Goal: Information Seeking & Learning: Learn about a topic

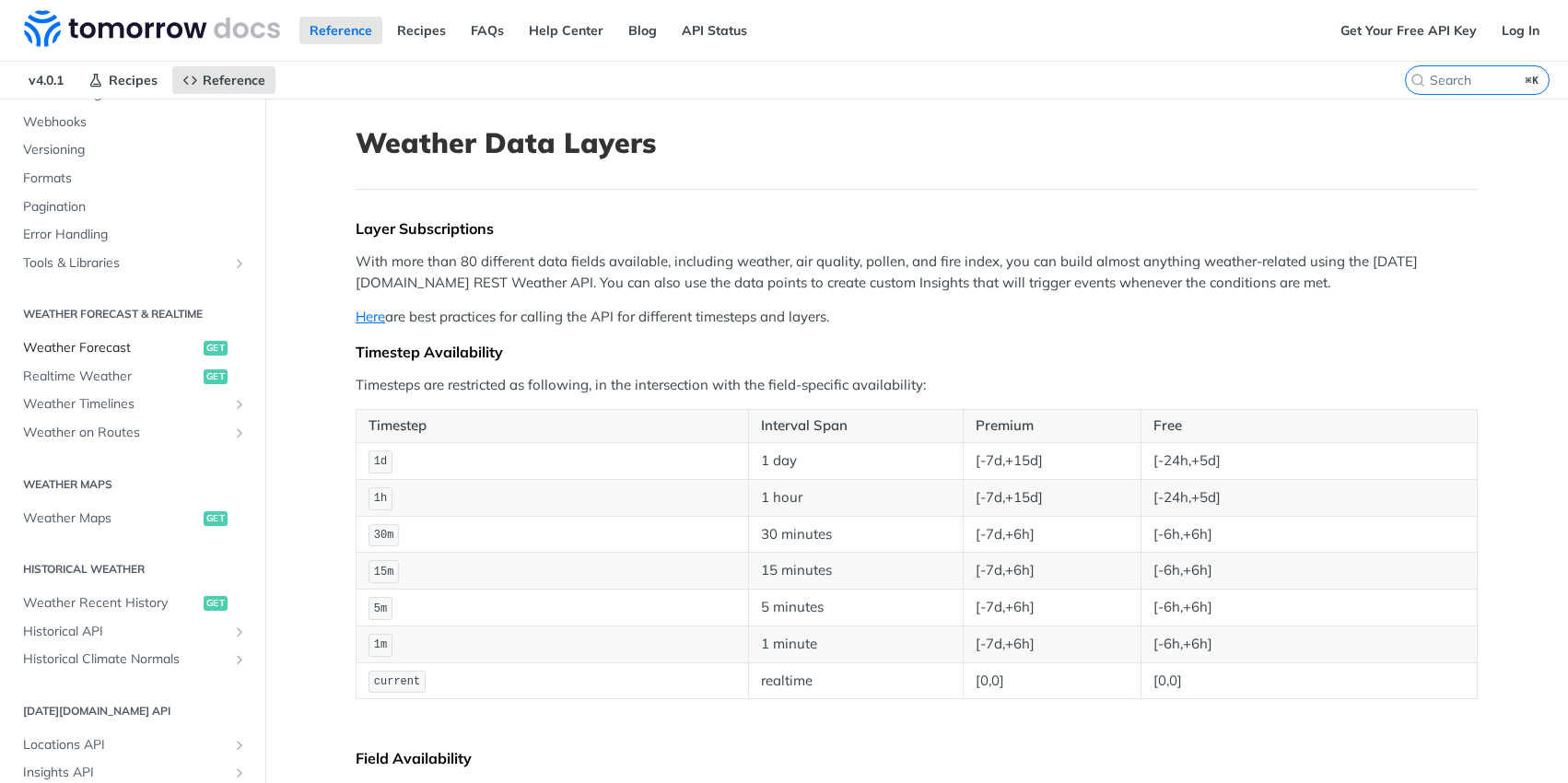
click at [115, 346] on span "Weather Forecast" at bounding box center [110, 349] width 176 height 19
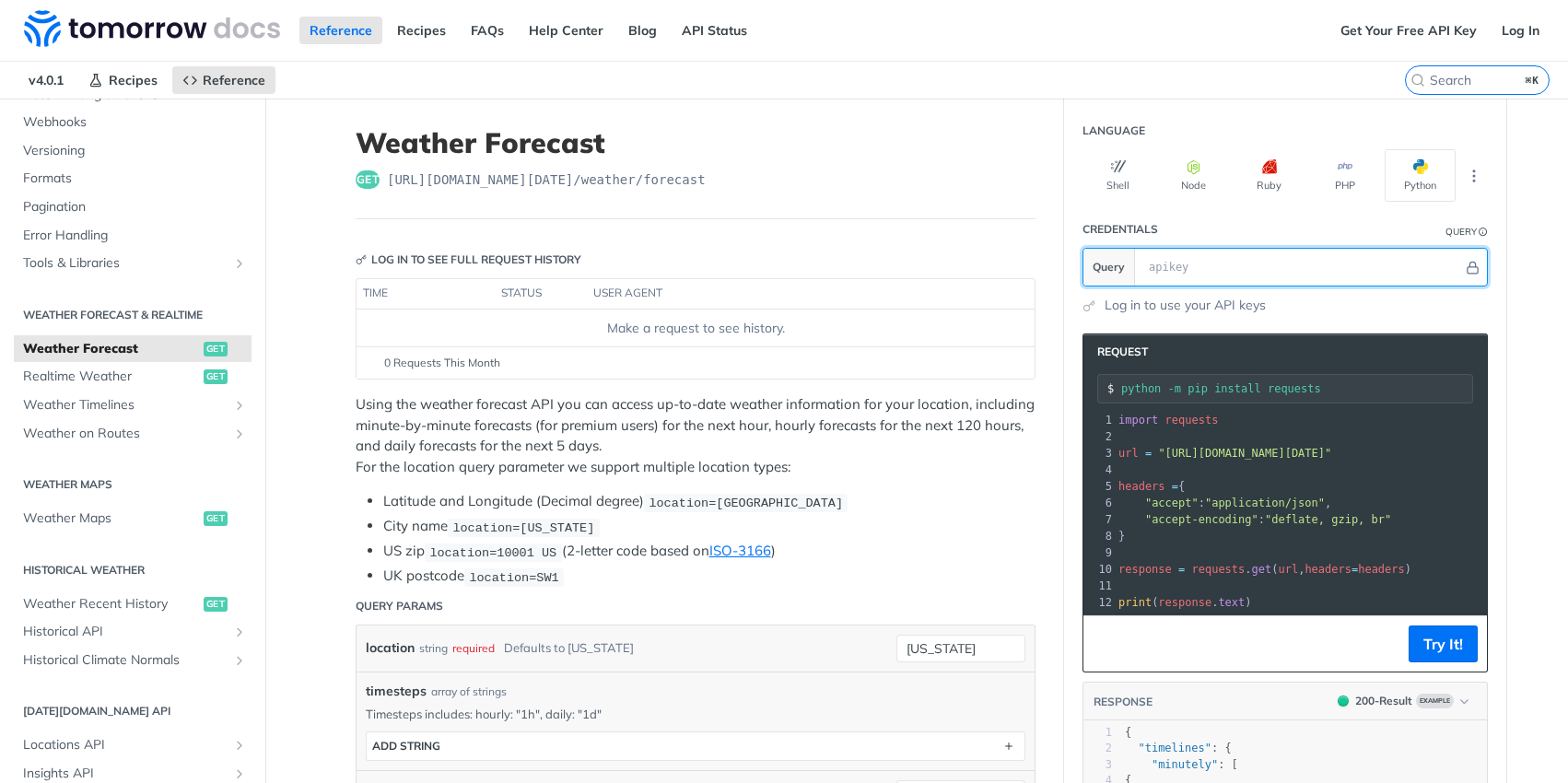
click at [1175, 249] on input "text" at bounding box center [1301, 266] width 324 height 37
paste input "Y8bZNm4MEMIvAuq9Xrwpl1c9VgHfsb7o"
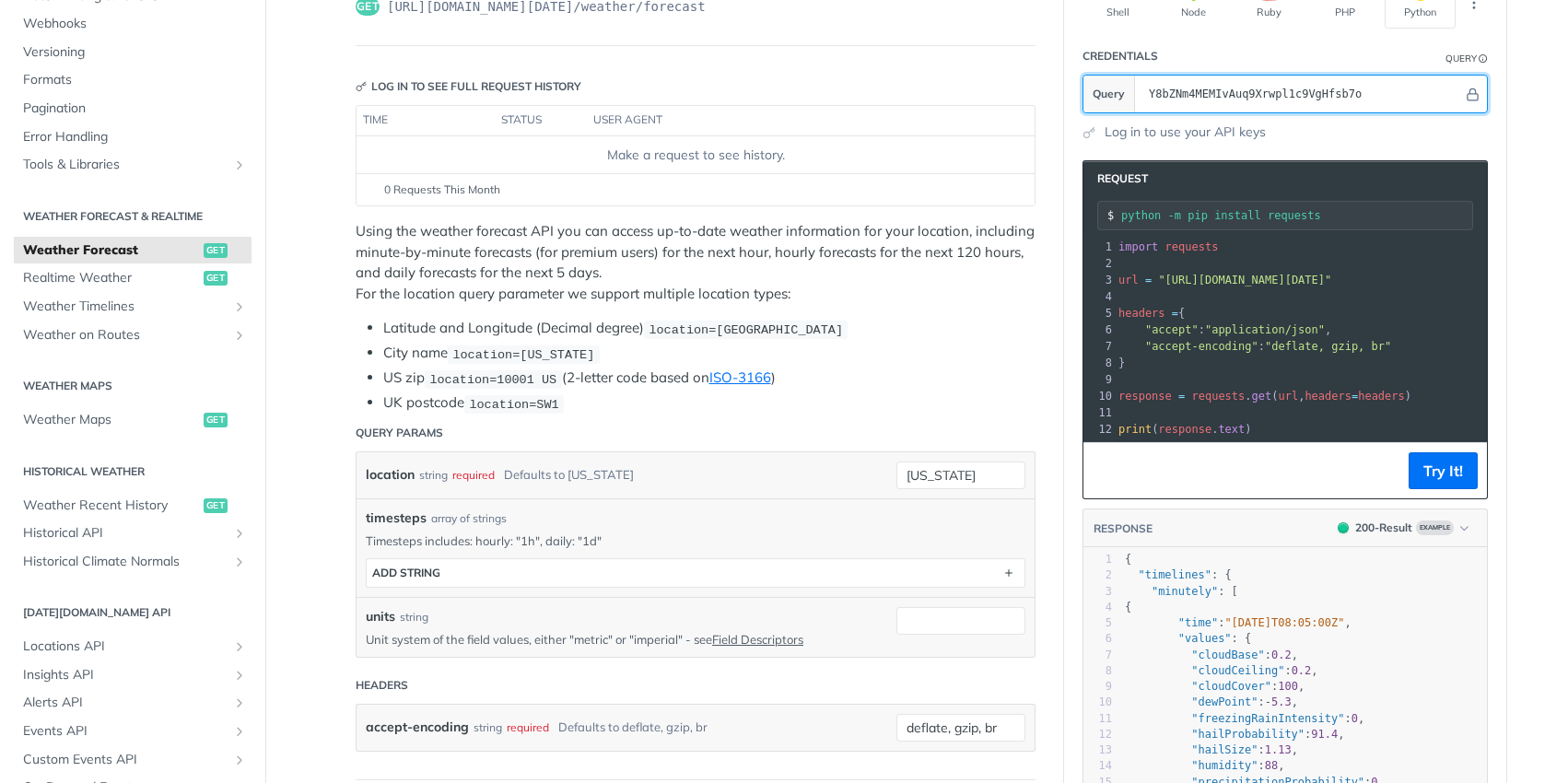
scroll to position [230, 0]
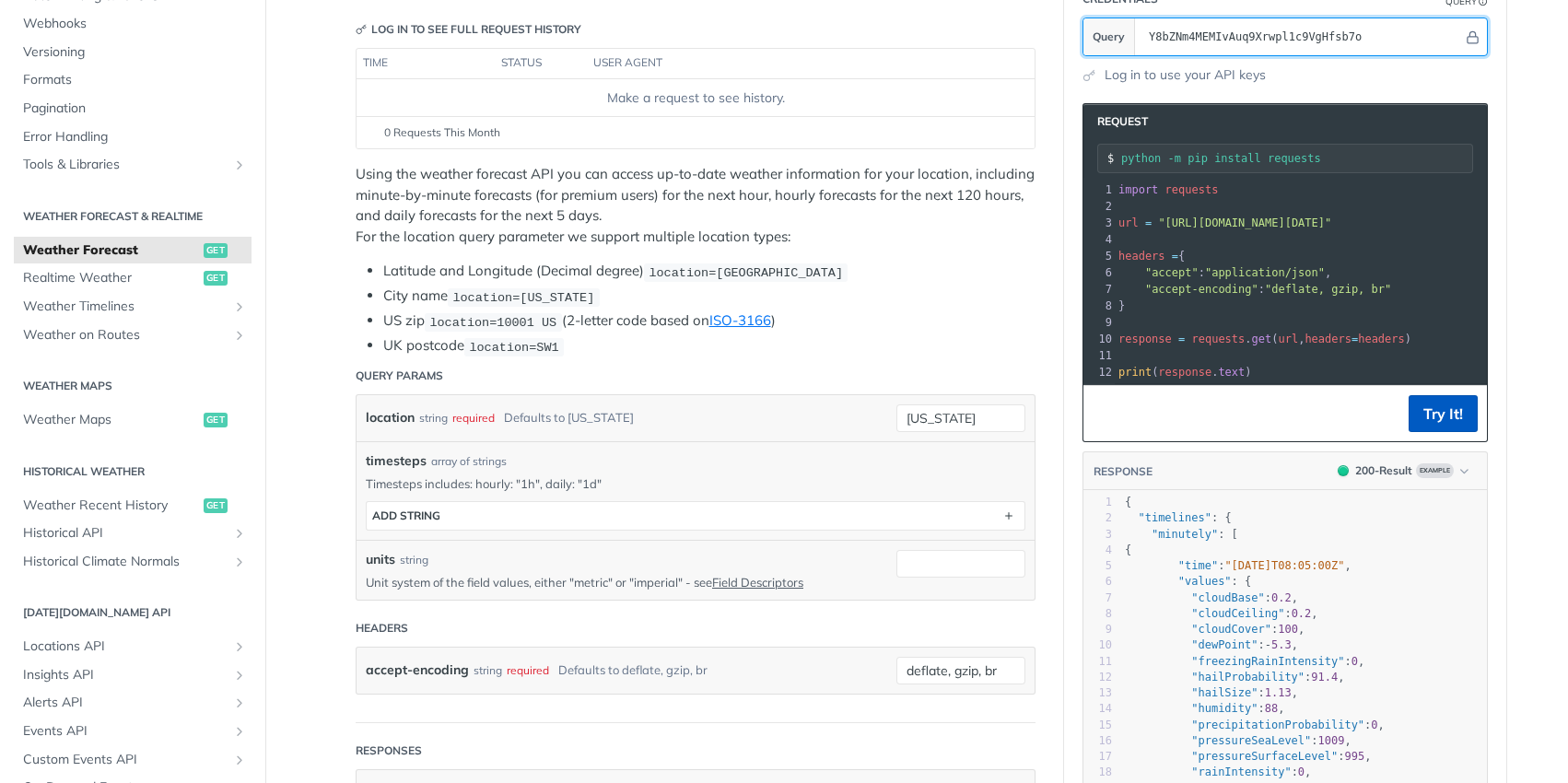
type input "Y8bZNm4MEMIvAuq9Xrwpl1c9VgHfsb7o"
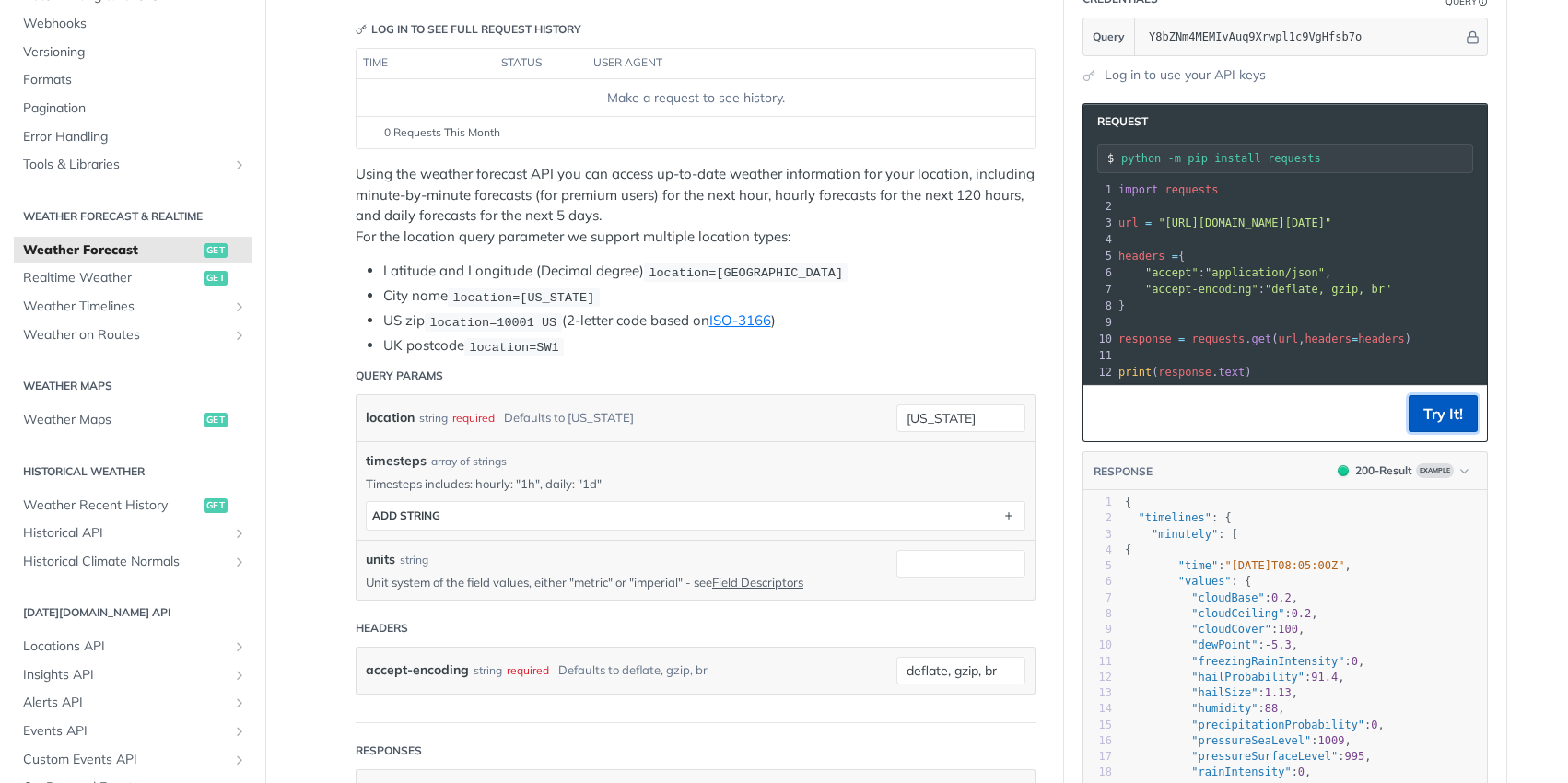
click at [1441, 412] on button "Try It!" at bounding box center [1442, 414] width 69 height 37
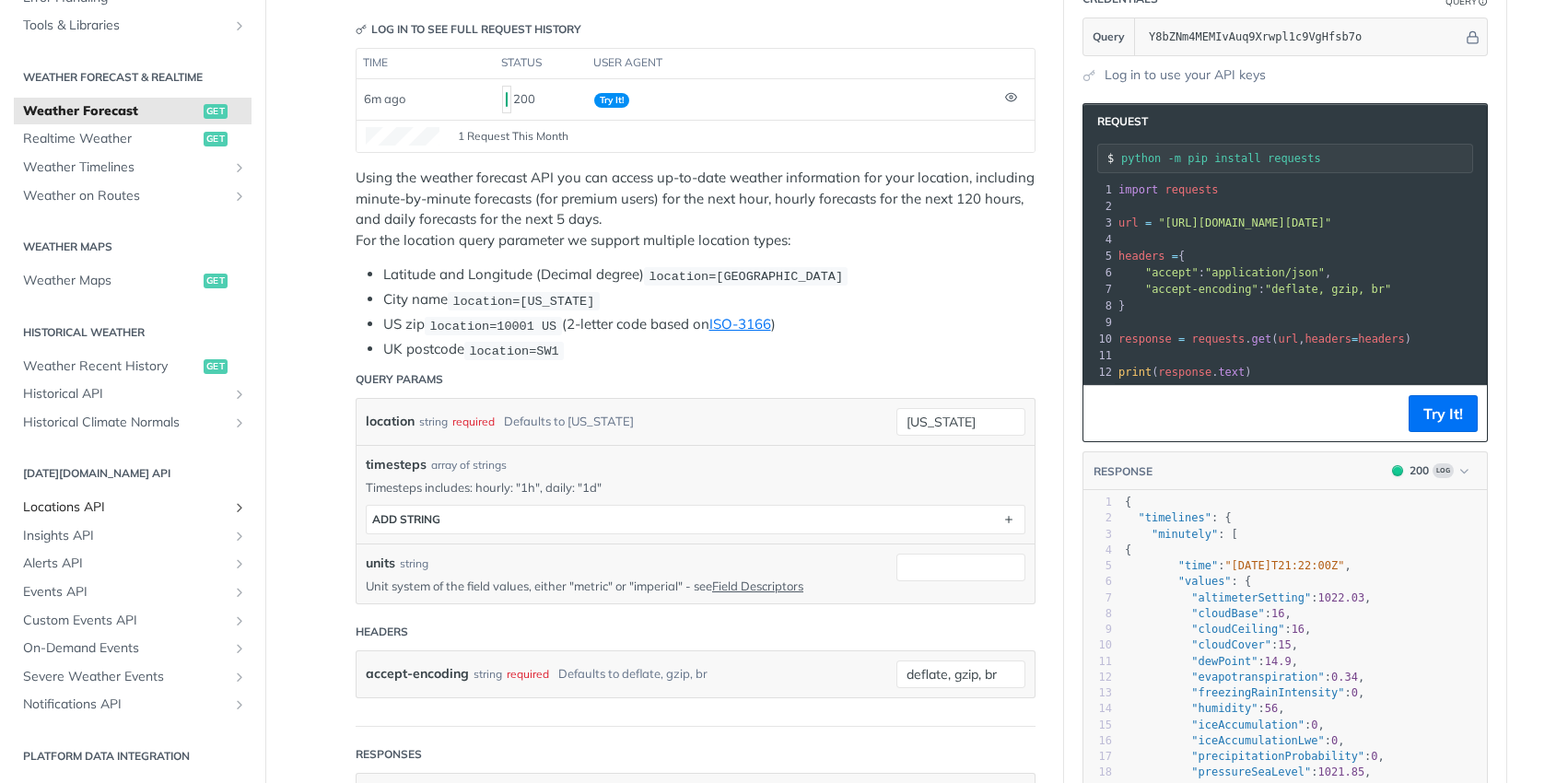
scroll to position [347, 0]
click at [64, 503] on span "Locations API" at bounding box center [125, 505] width 205 height 19
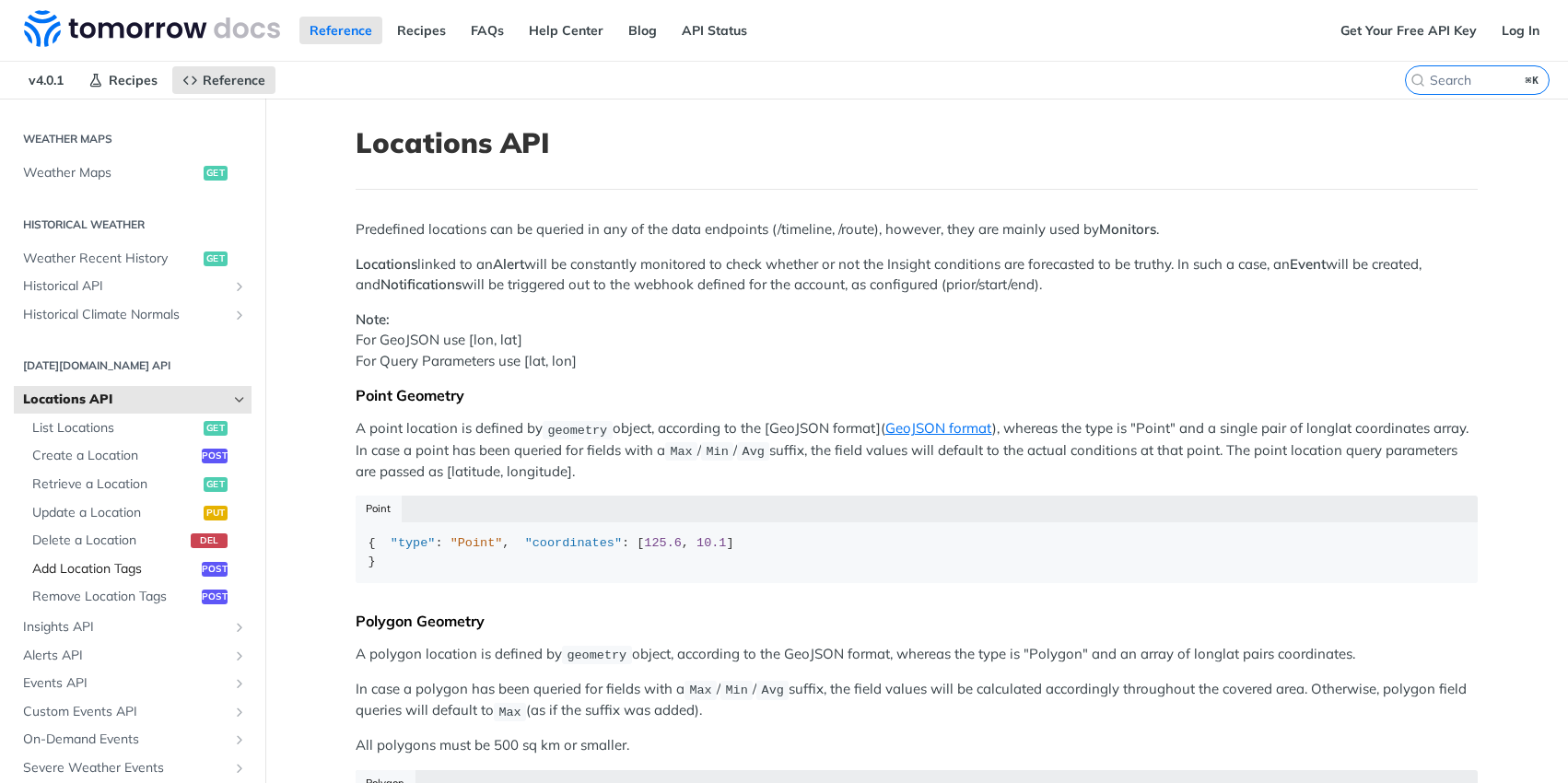
scroll to position [553, 0]
click at [100, 562] on span "Add Location Tags" at bounding box center [114, 567] width 165 height 19
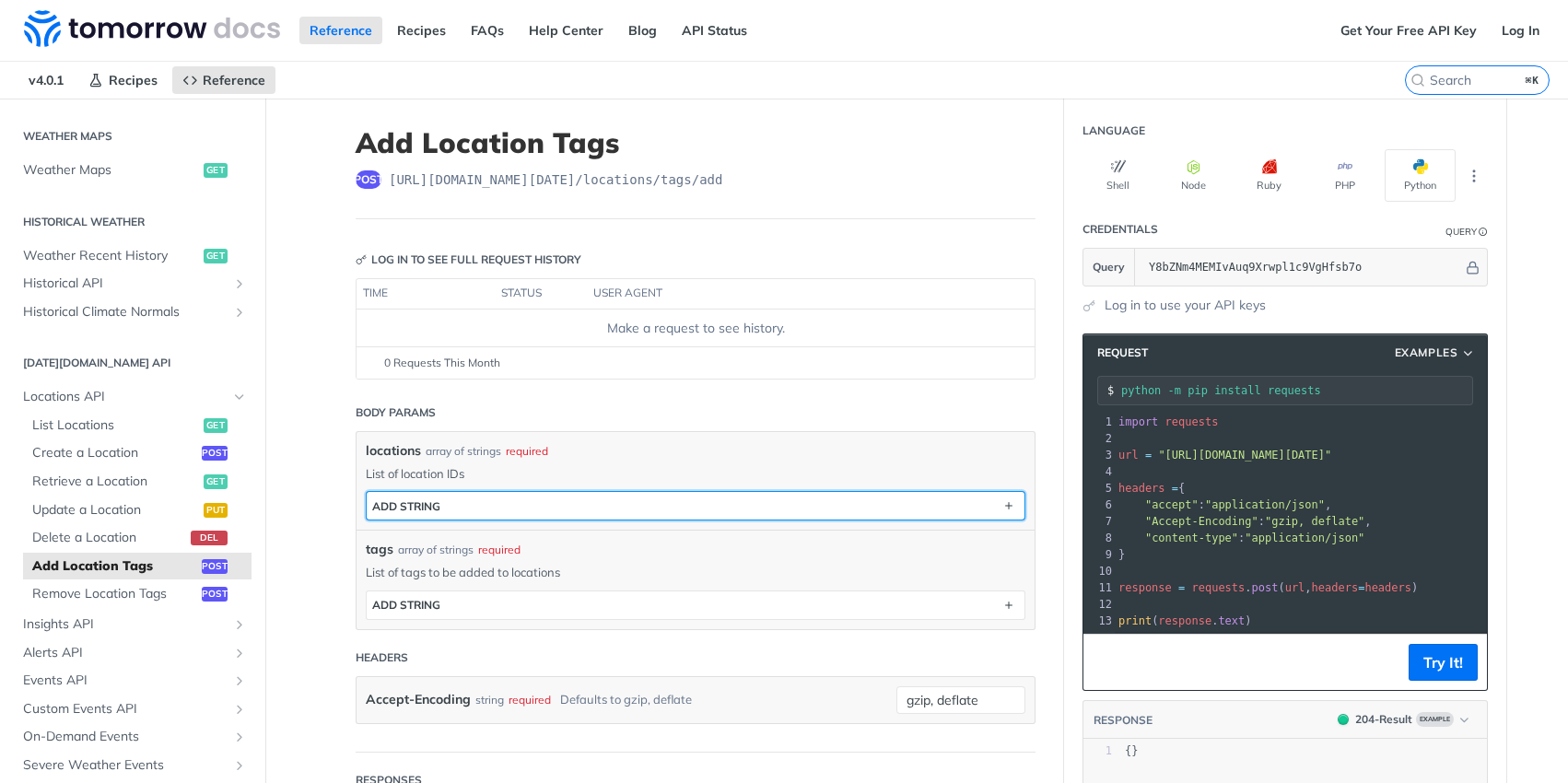
click at [442, 513] on button "ADD string" at bounding box center [695, 505] width 658 height 27
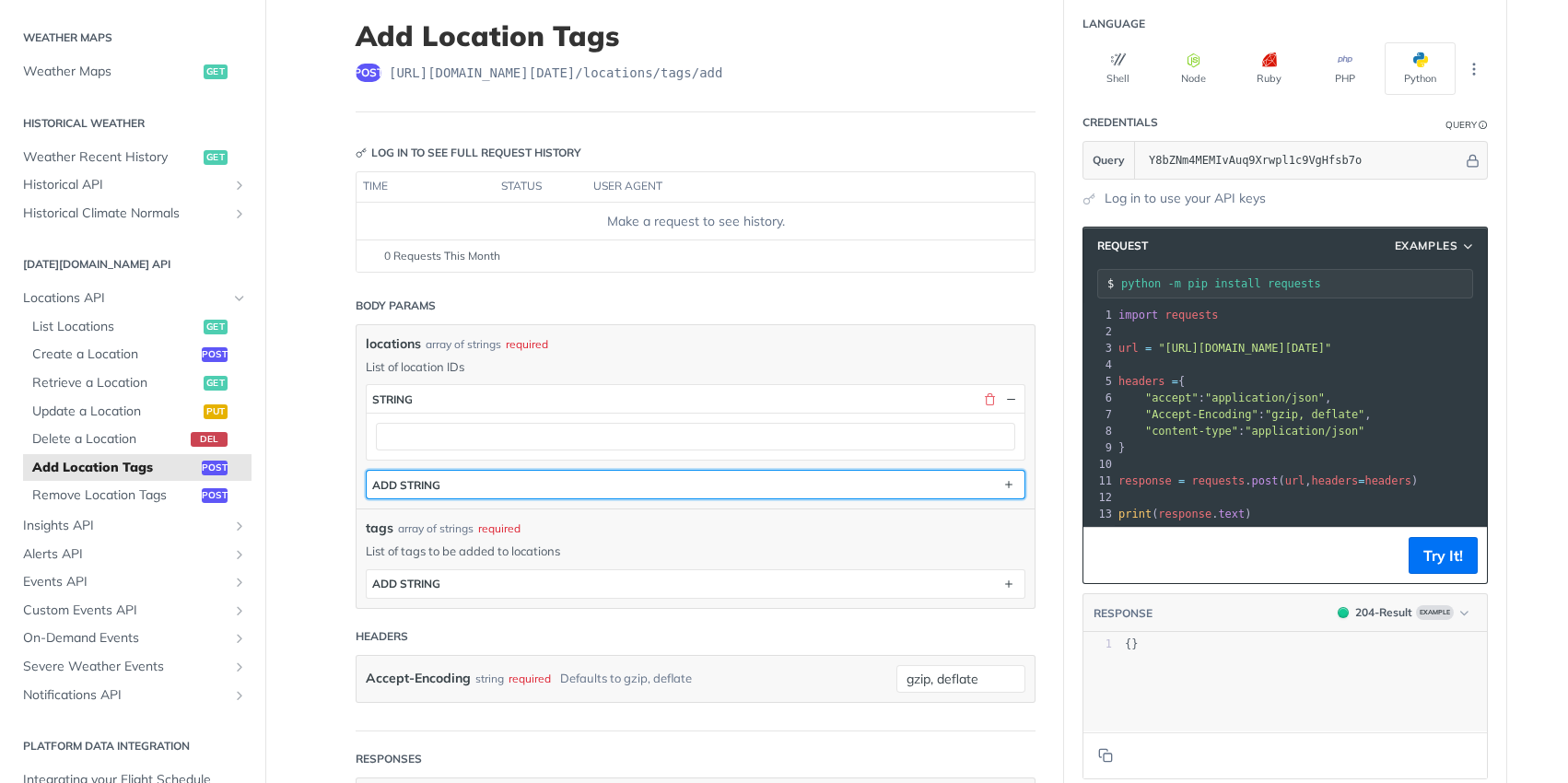
scroll to position [130, 0]
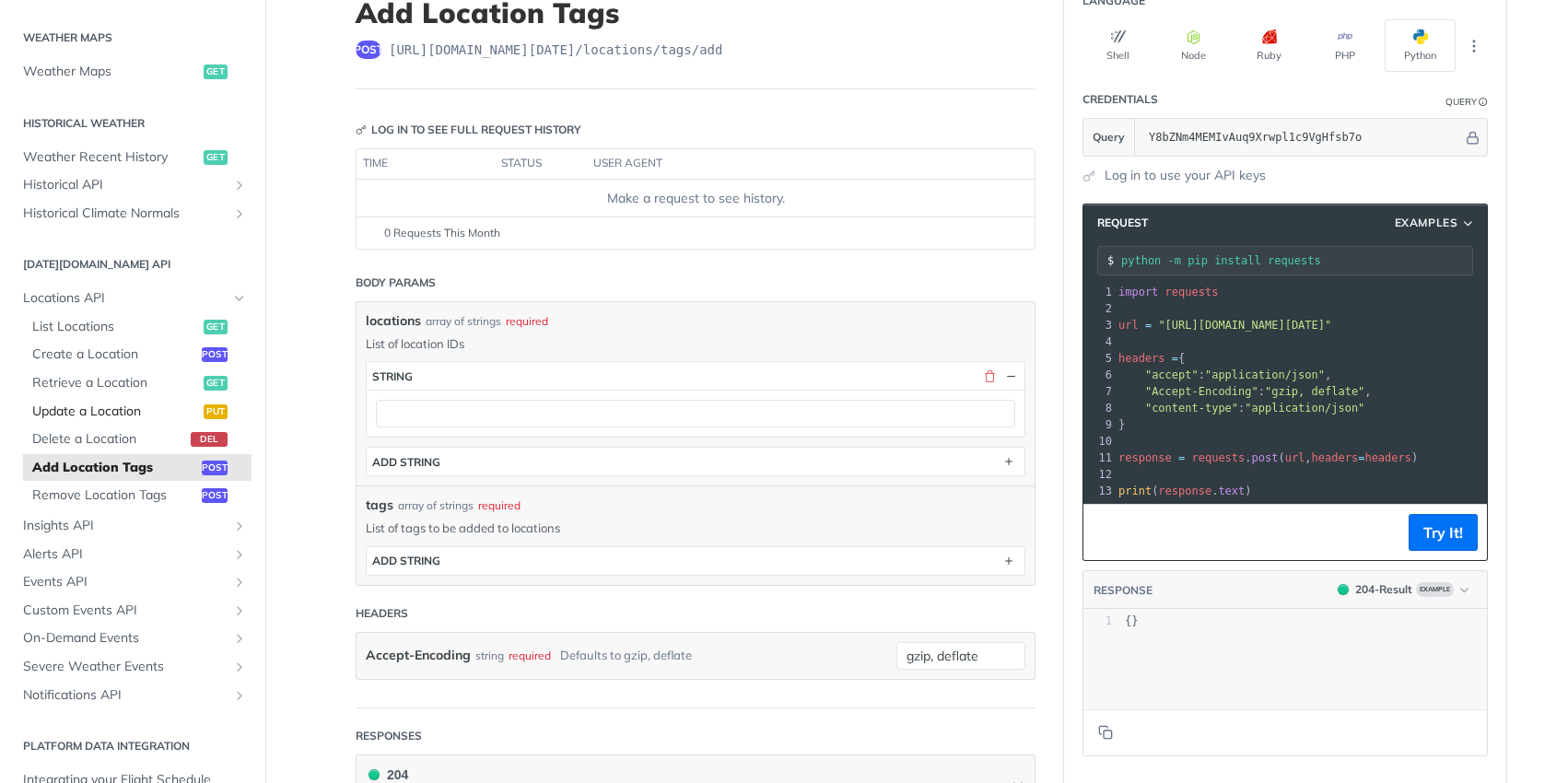
click at [110, 415] on span "Update a Location" at bounding box center [115, 412] width 167 height 19
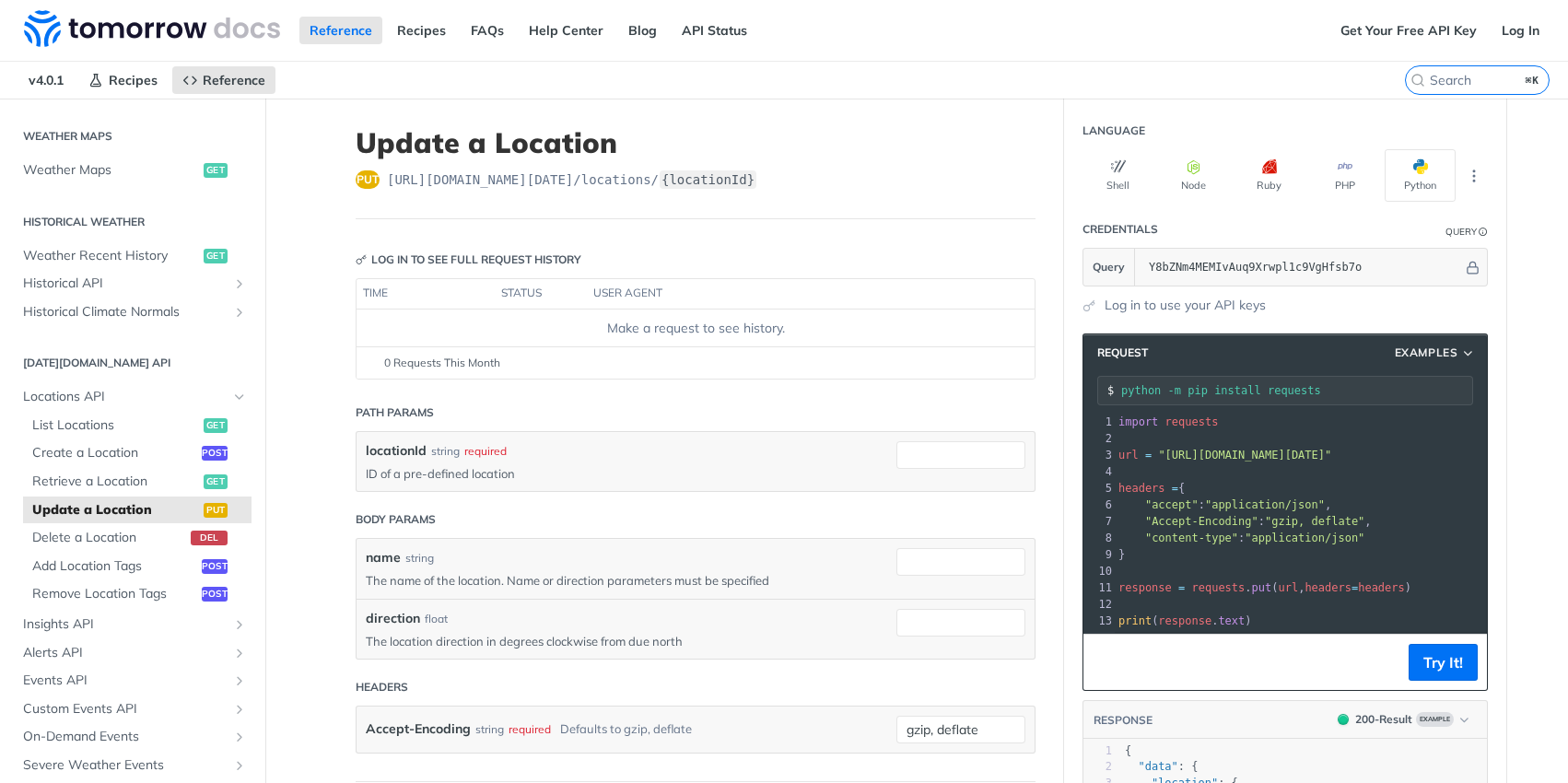
scroll to position [26, 0]
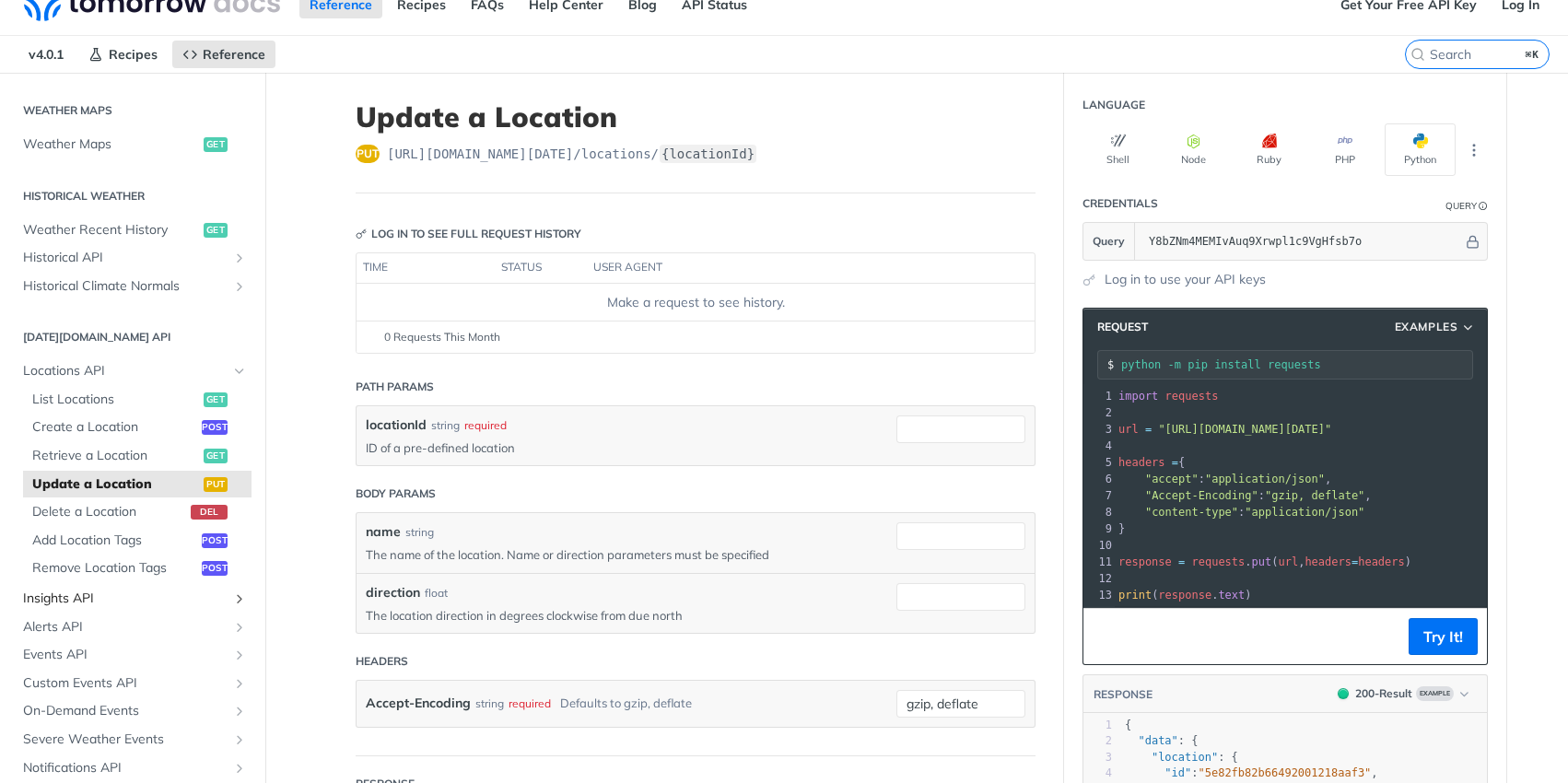
click at [89, 601] on span "Insights API" at bounding box center [125, 600] width 205 height 19
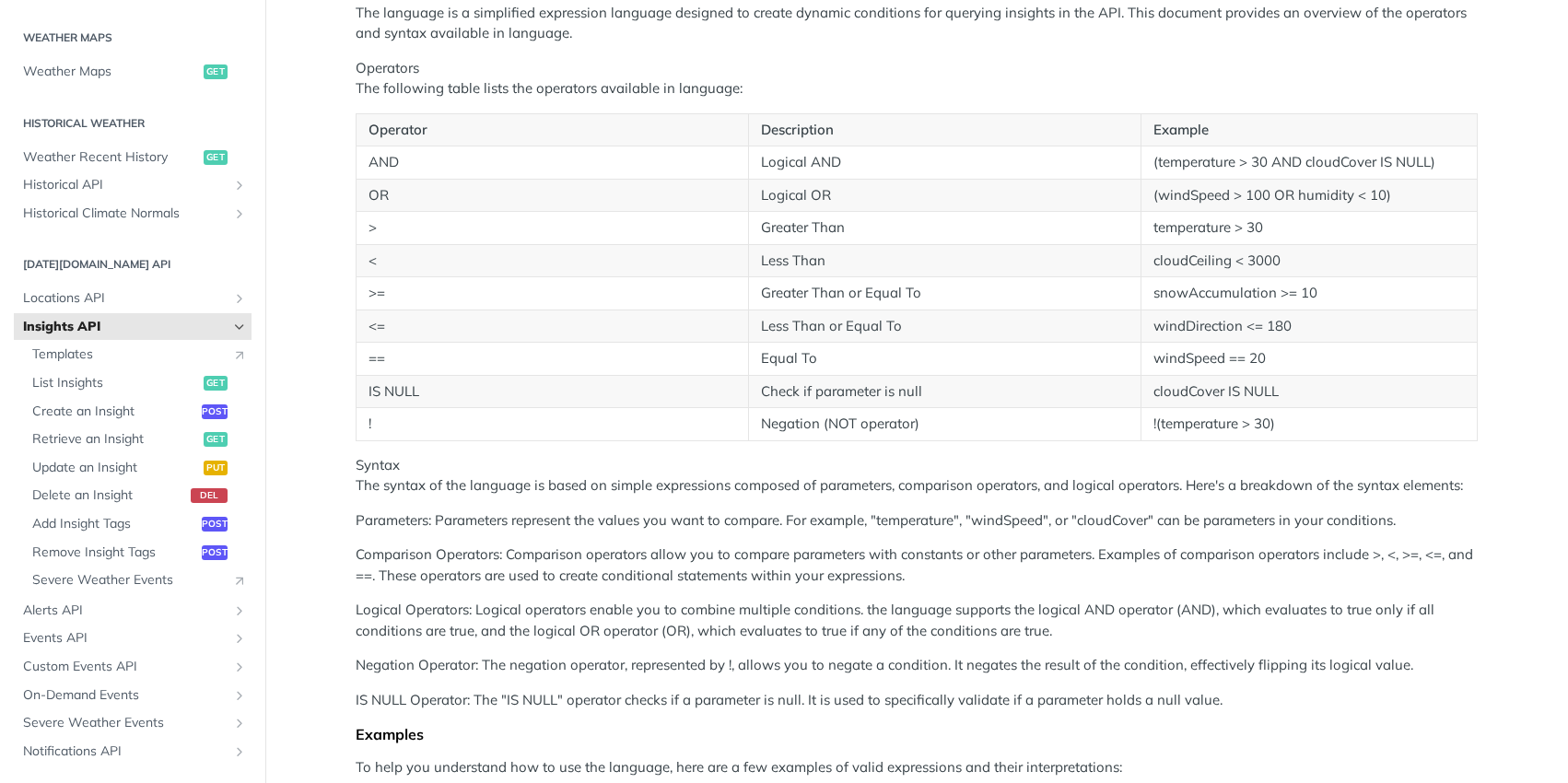
scroll to position [450, 0]
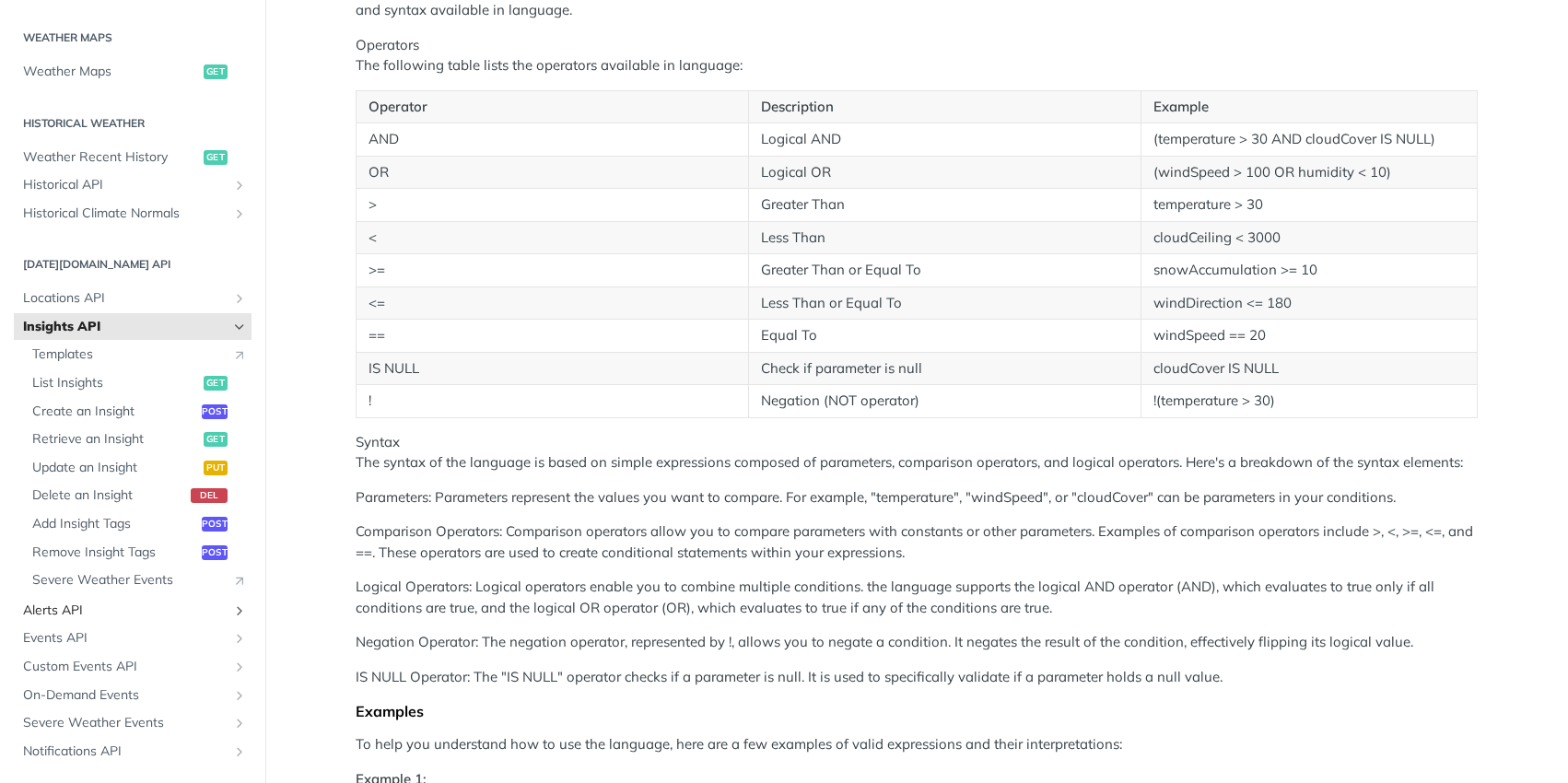
click at [82, 609] on span "Alerts API" at bounding box center [125, 611] width 205 height 19
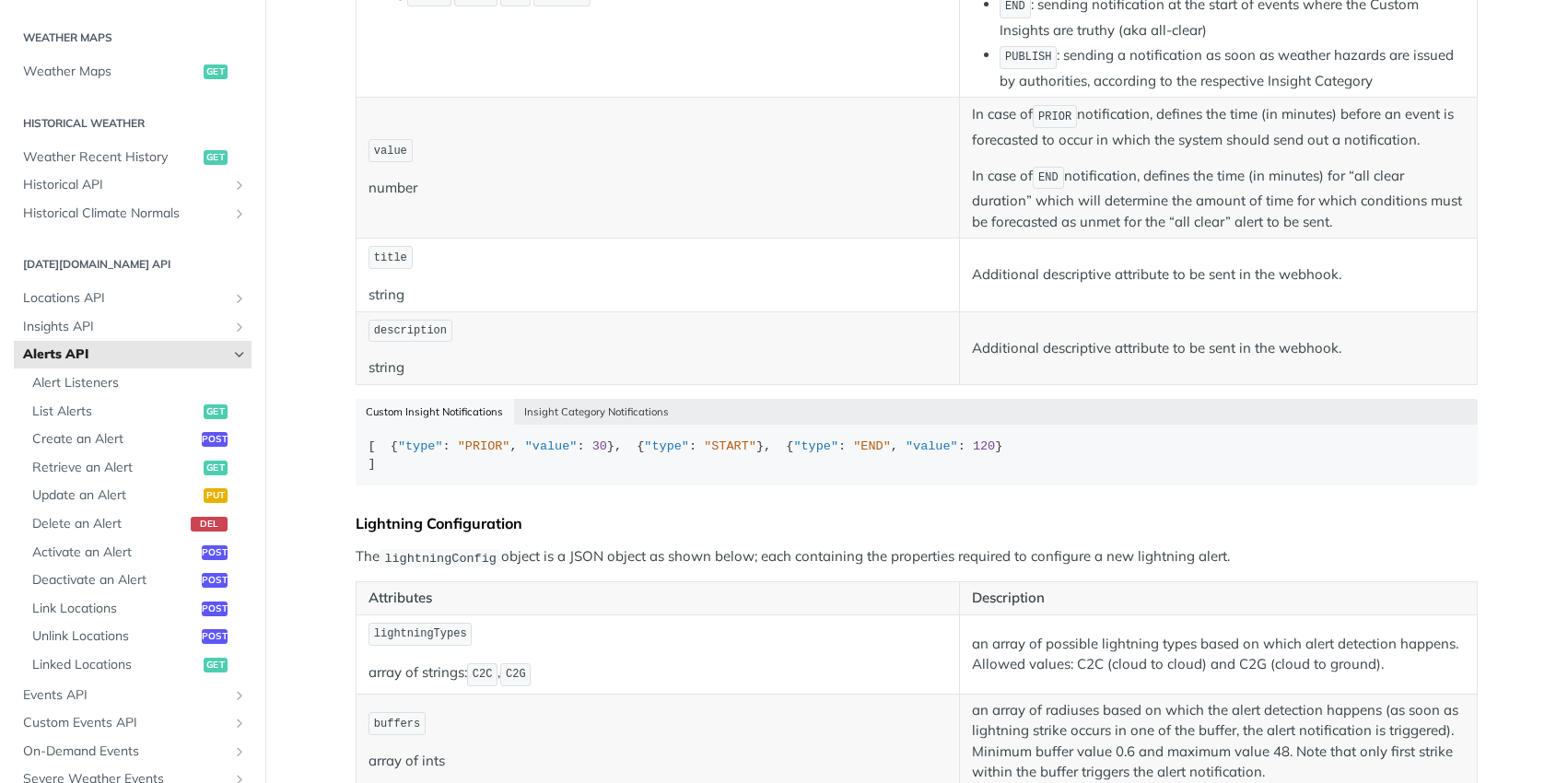
scroll to position [624, 0]
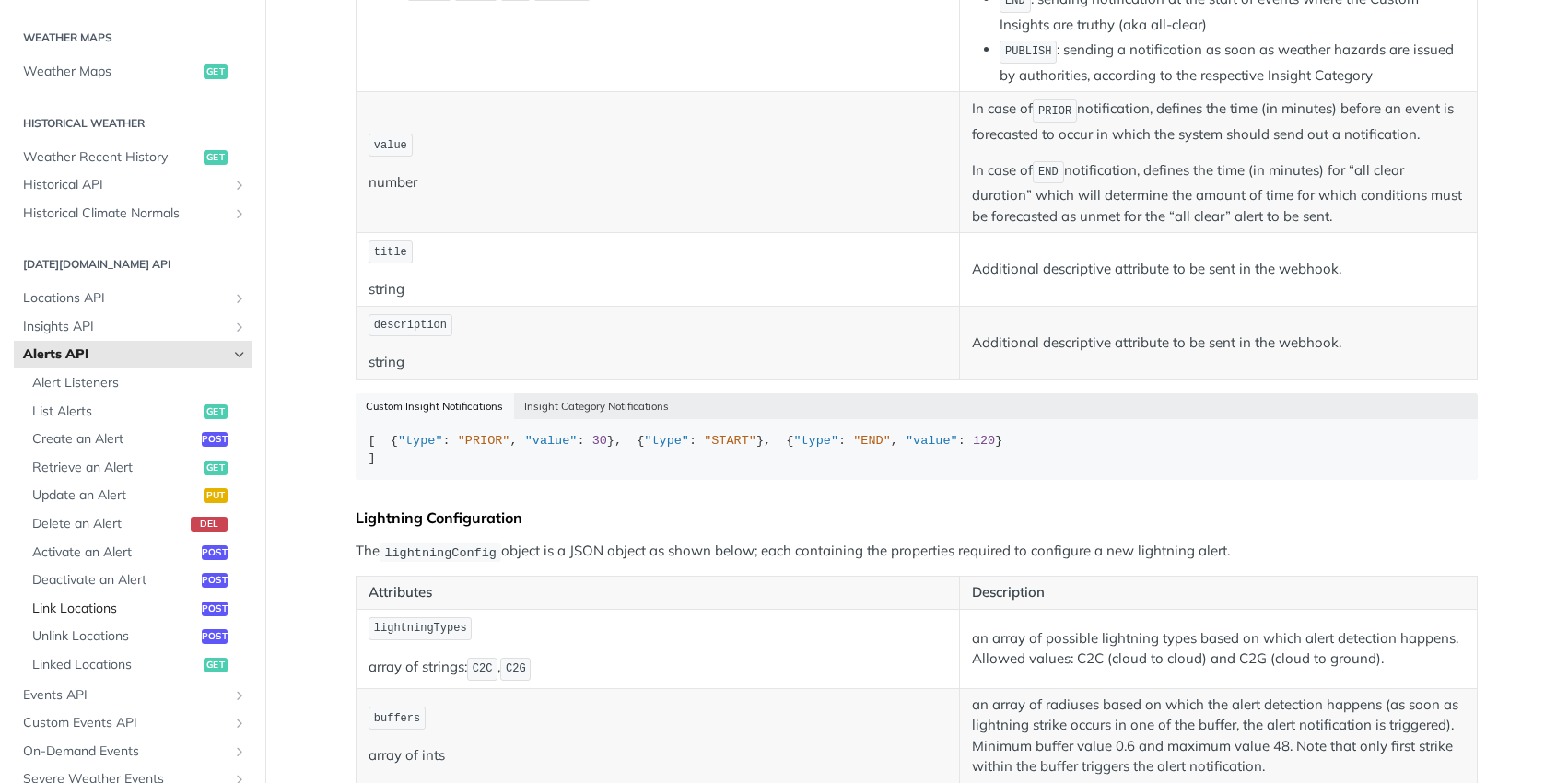
click at [59, 608] on span "Link Locations" at bounding box center [114, 609] width 165 height 19
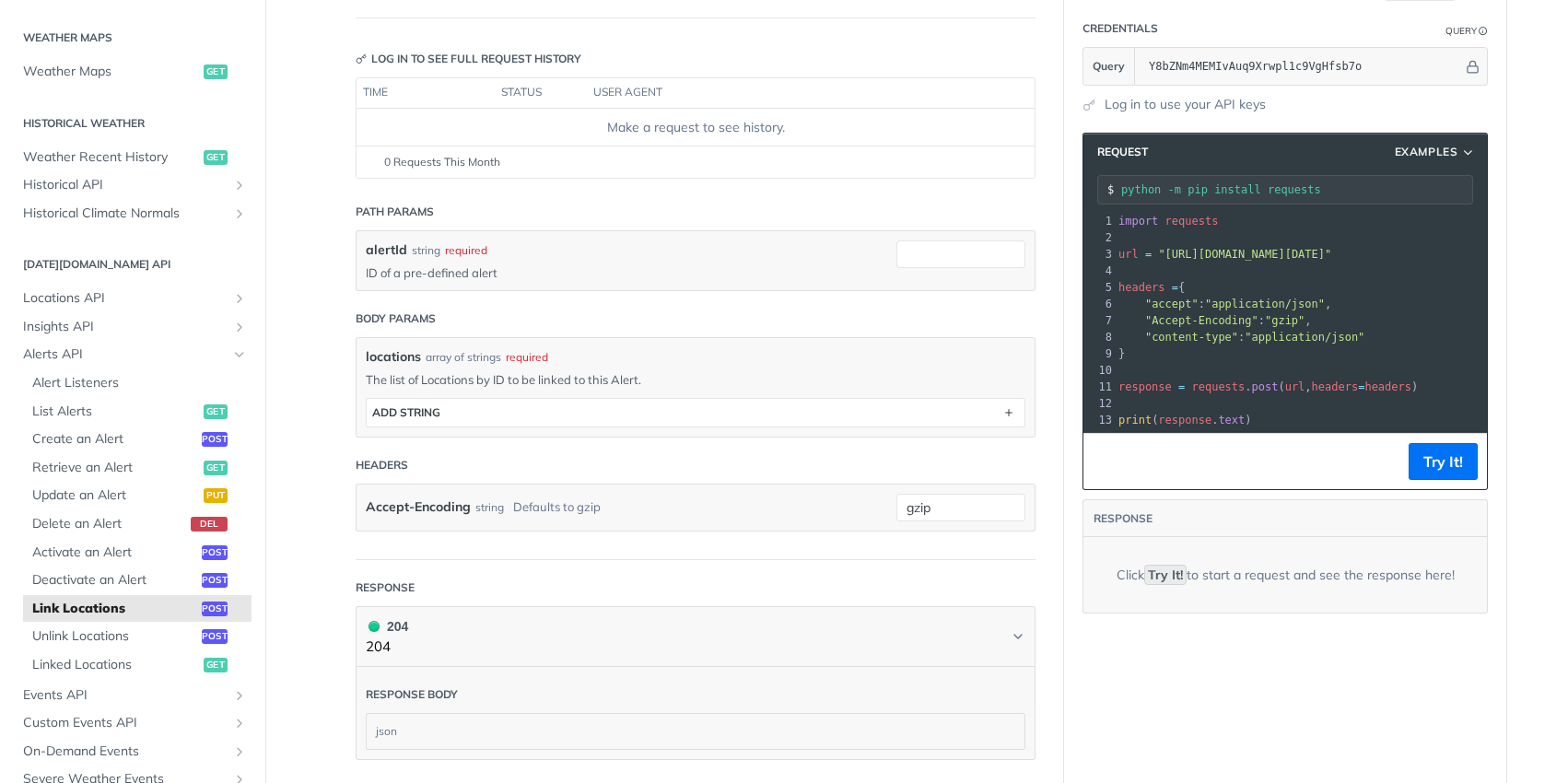
scroll to position [203, 0]
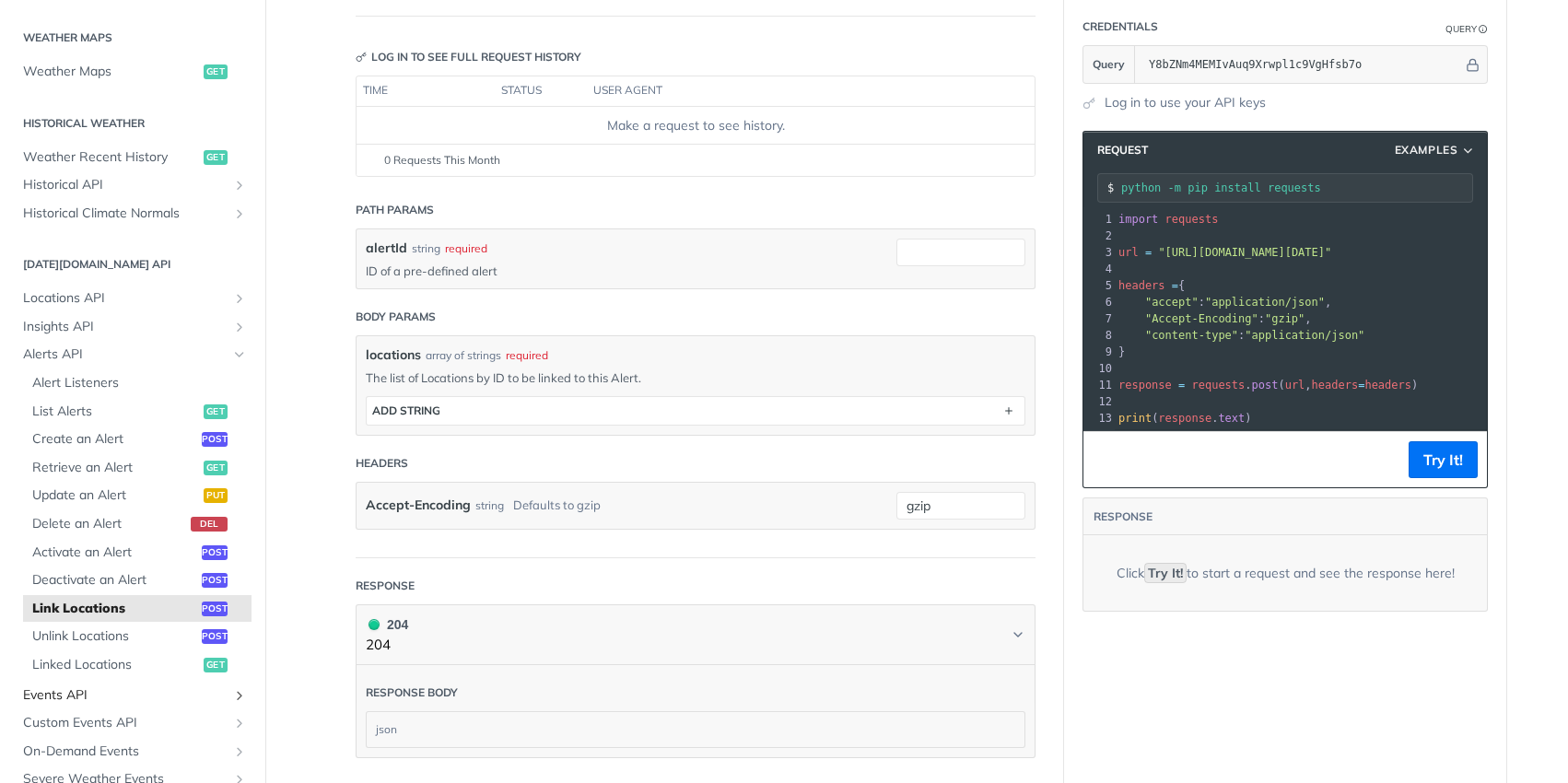
click at [94, 705] on link "Events API" at bounding box center [133, 695] width 238 height 27
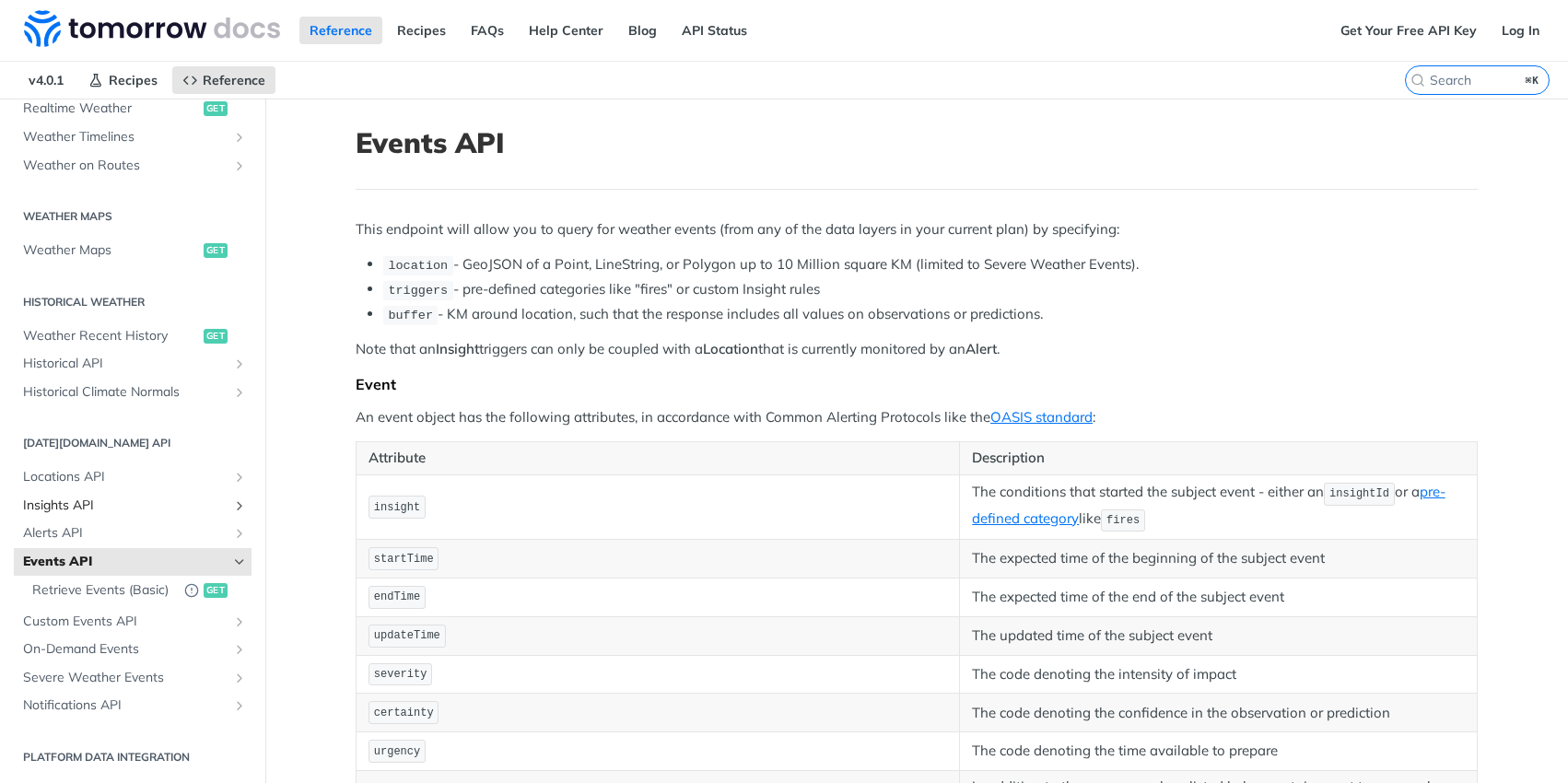
click at [63, 498] on span "Insights API" at bounding box center [125, 506] width 205 height 19
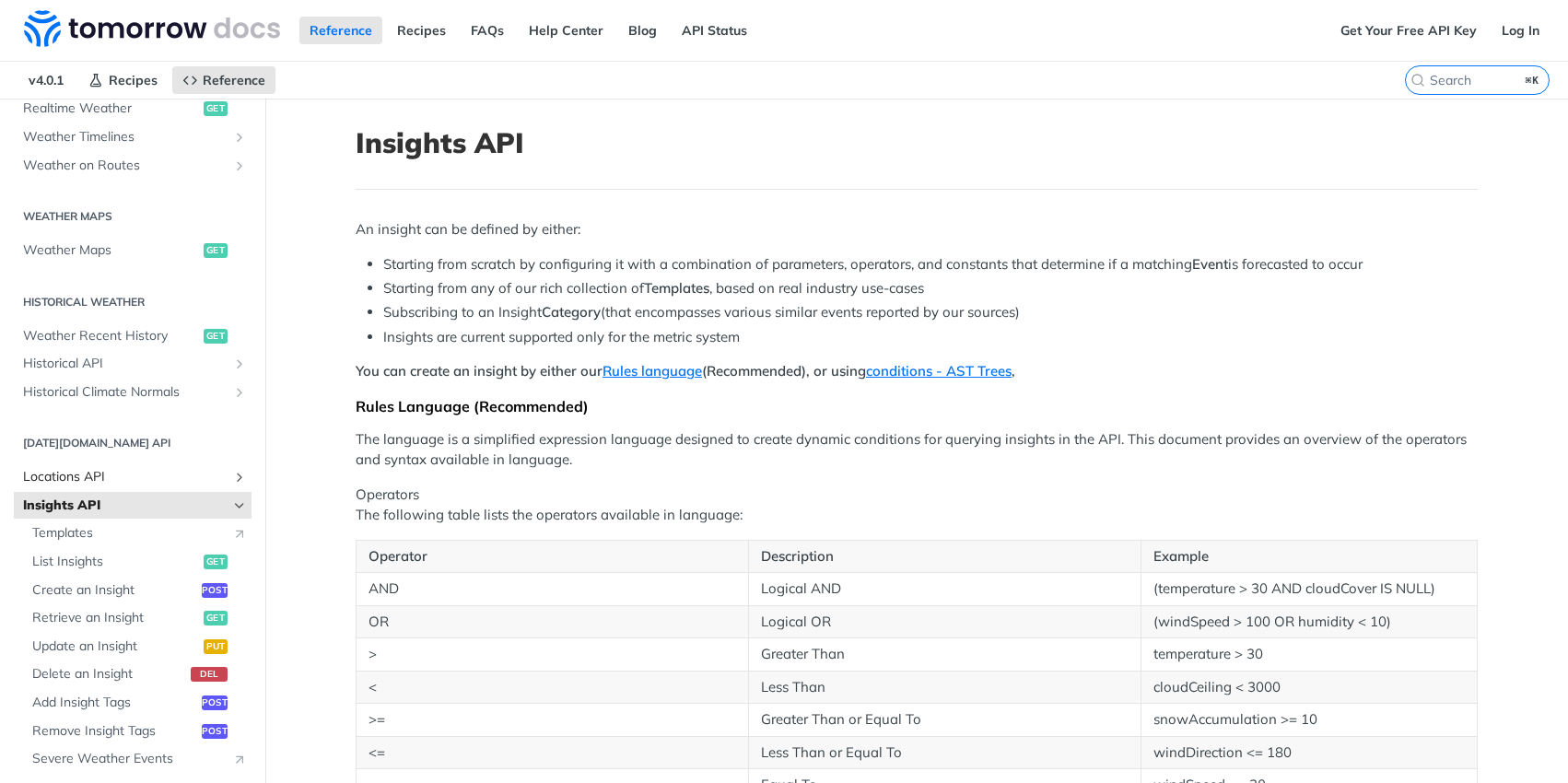
click at [80, 478] on span "Locations API" at bounding box center [125, 478] width 205 height 19
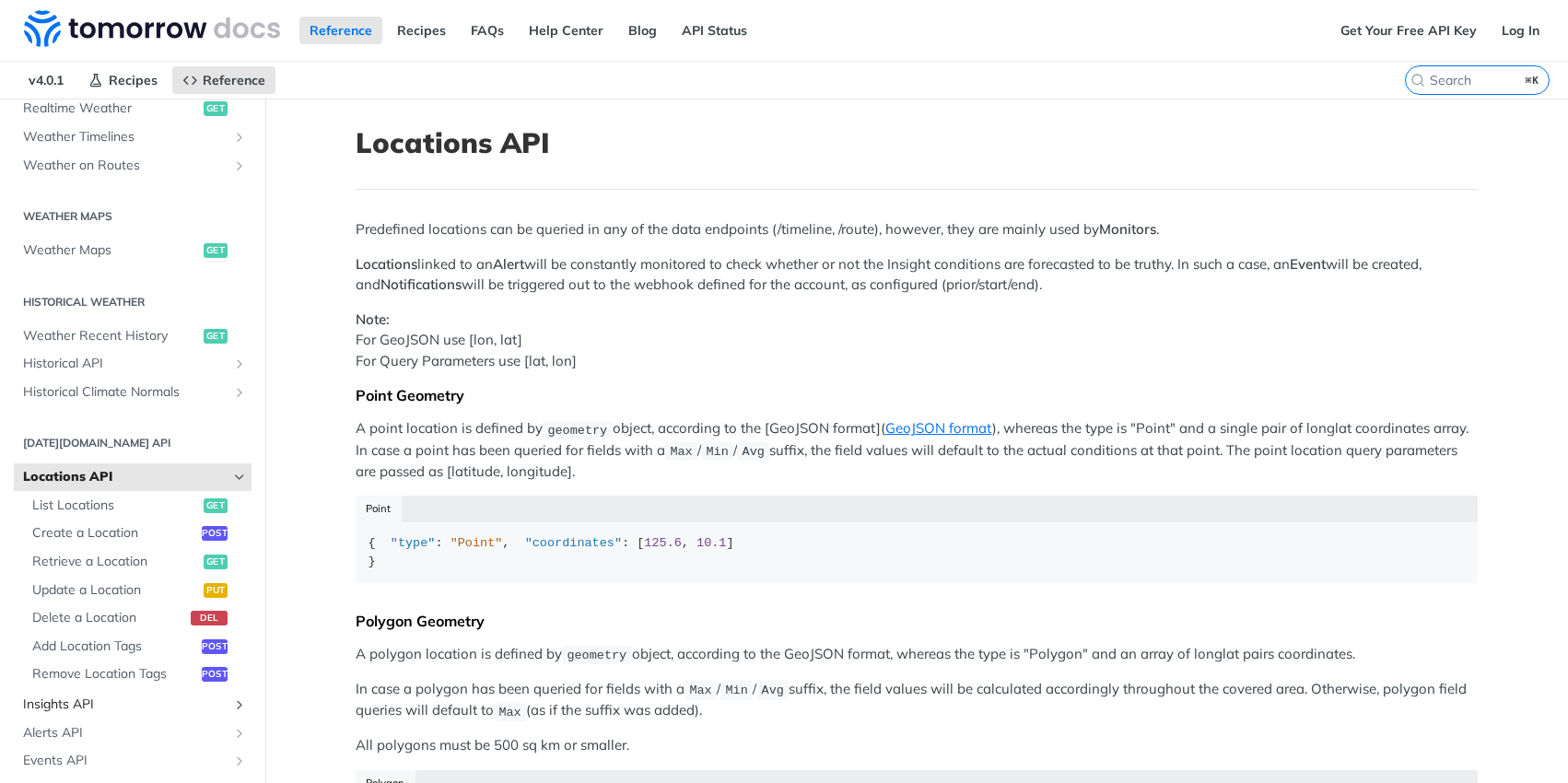
click at [71, 705] on span "Insights API" at bounding box center [125, 706] width 205 height 19
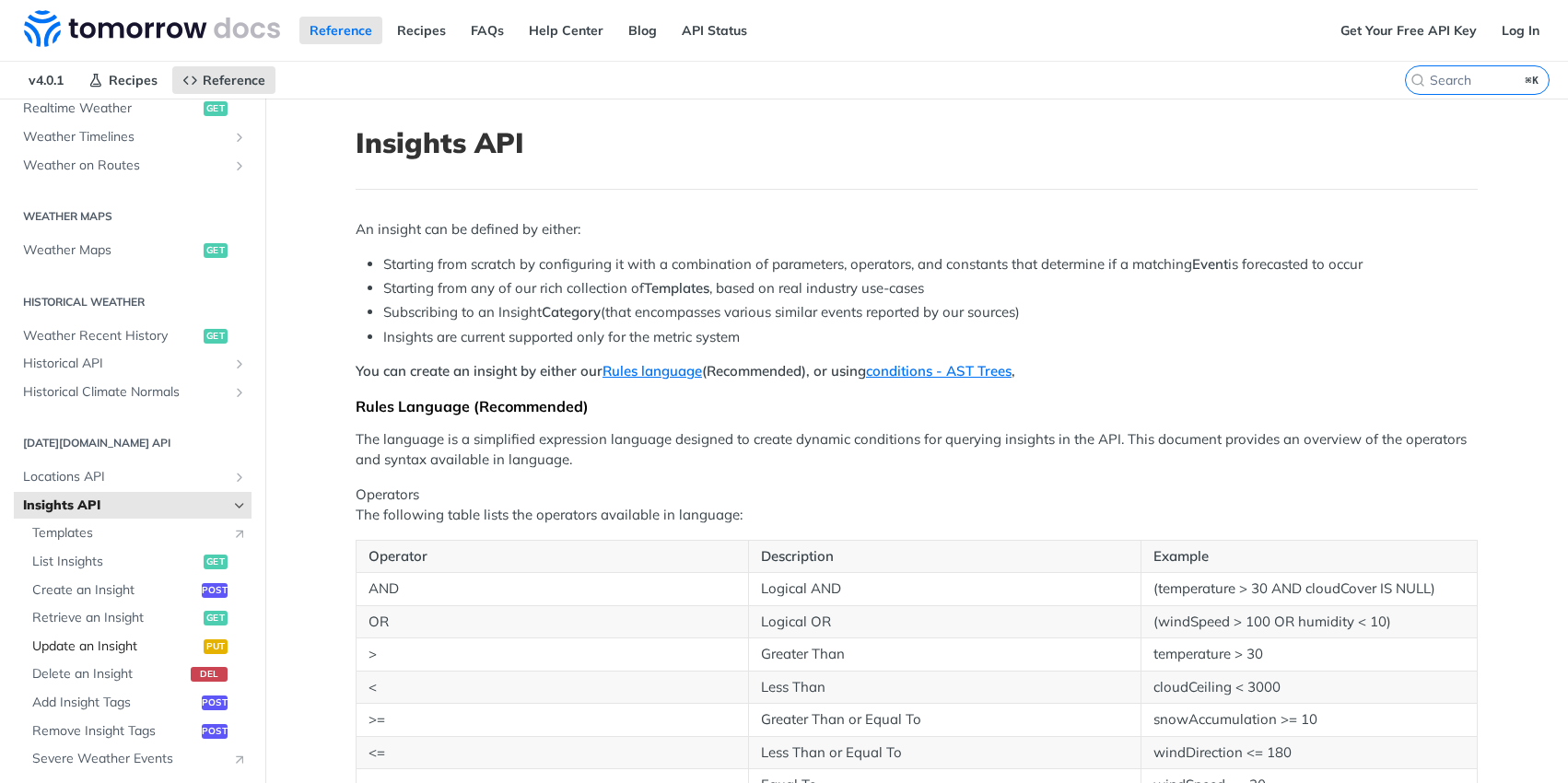
click at [139, 645] on span "Update an Insight" at bounding box center [115, 647] width 167 height 19
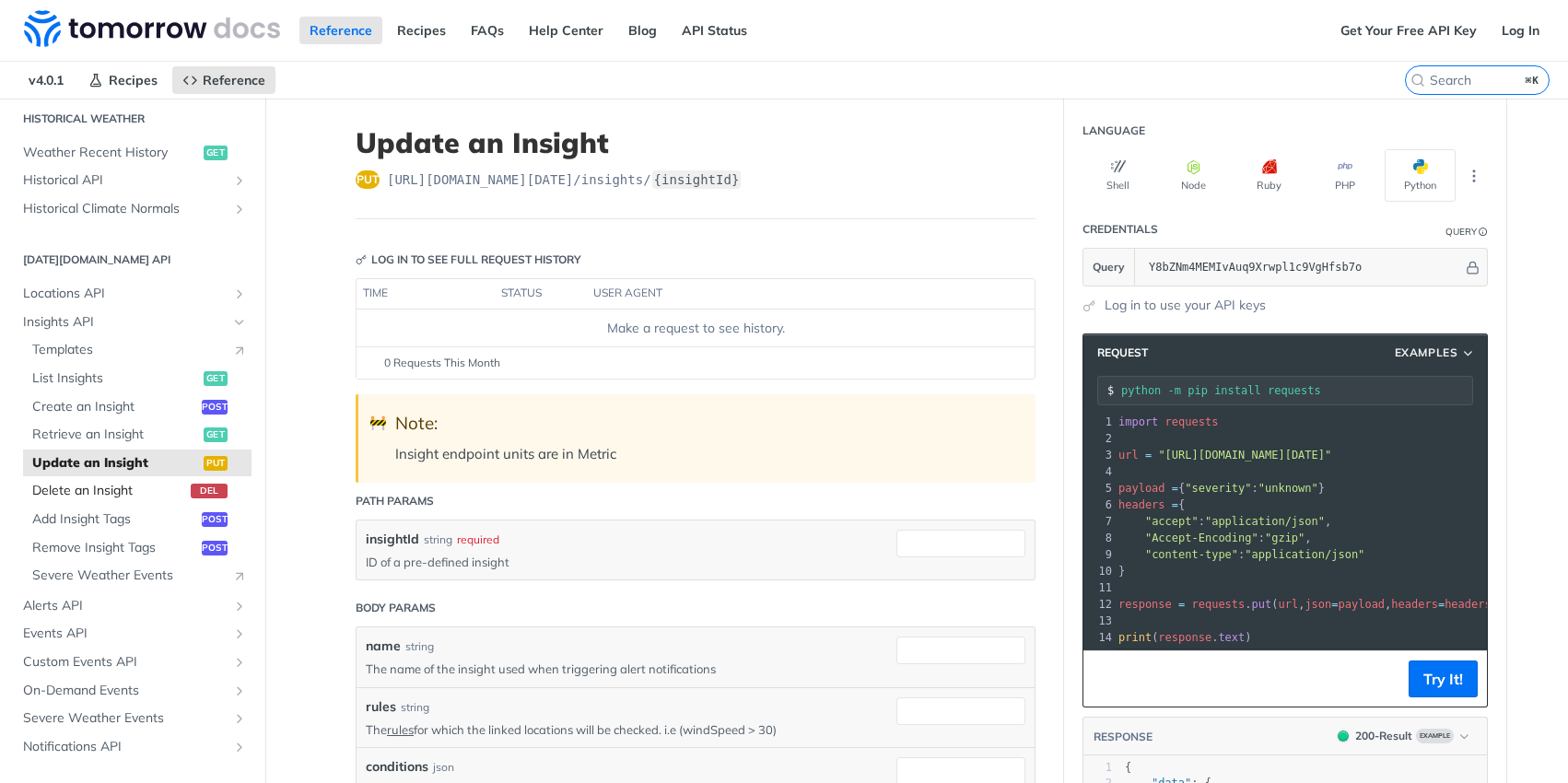
scroll to position [658, 0]
click at [84, 631] on span "Events API" at bounding box center [125, 633] width 205 height 19
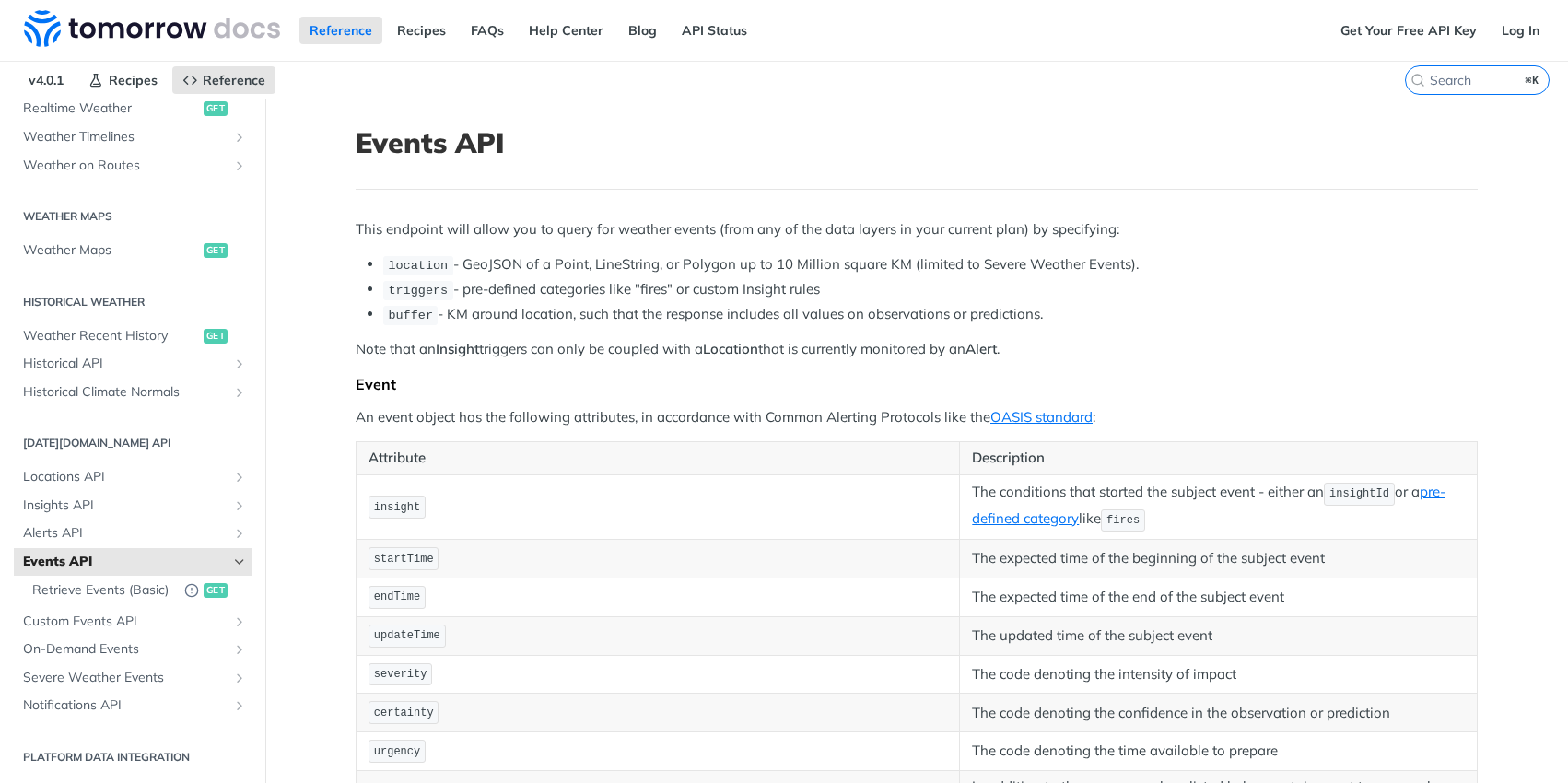
scroll to position [473, 0]
click at [67, 533] on span "Alerts API" at bounding box center [125, 534] width 205 height 19
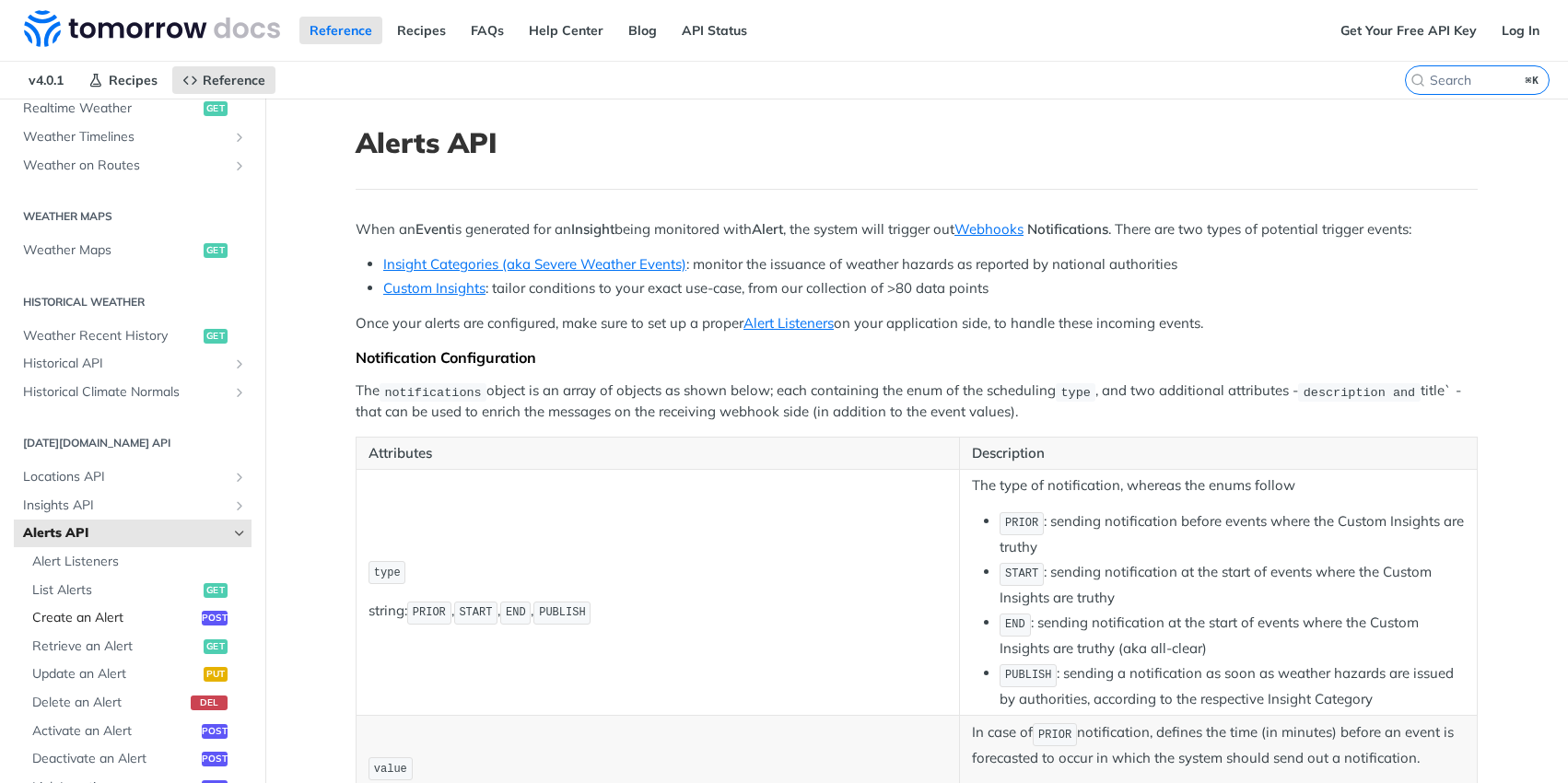
click at [86, 621] on span "Create an Alert" at bounding box center [114, 619] width 165 height 19
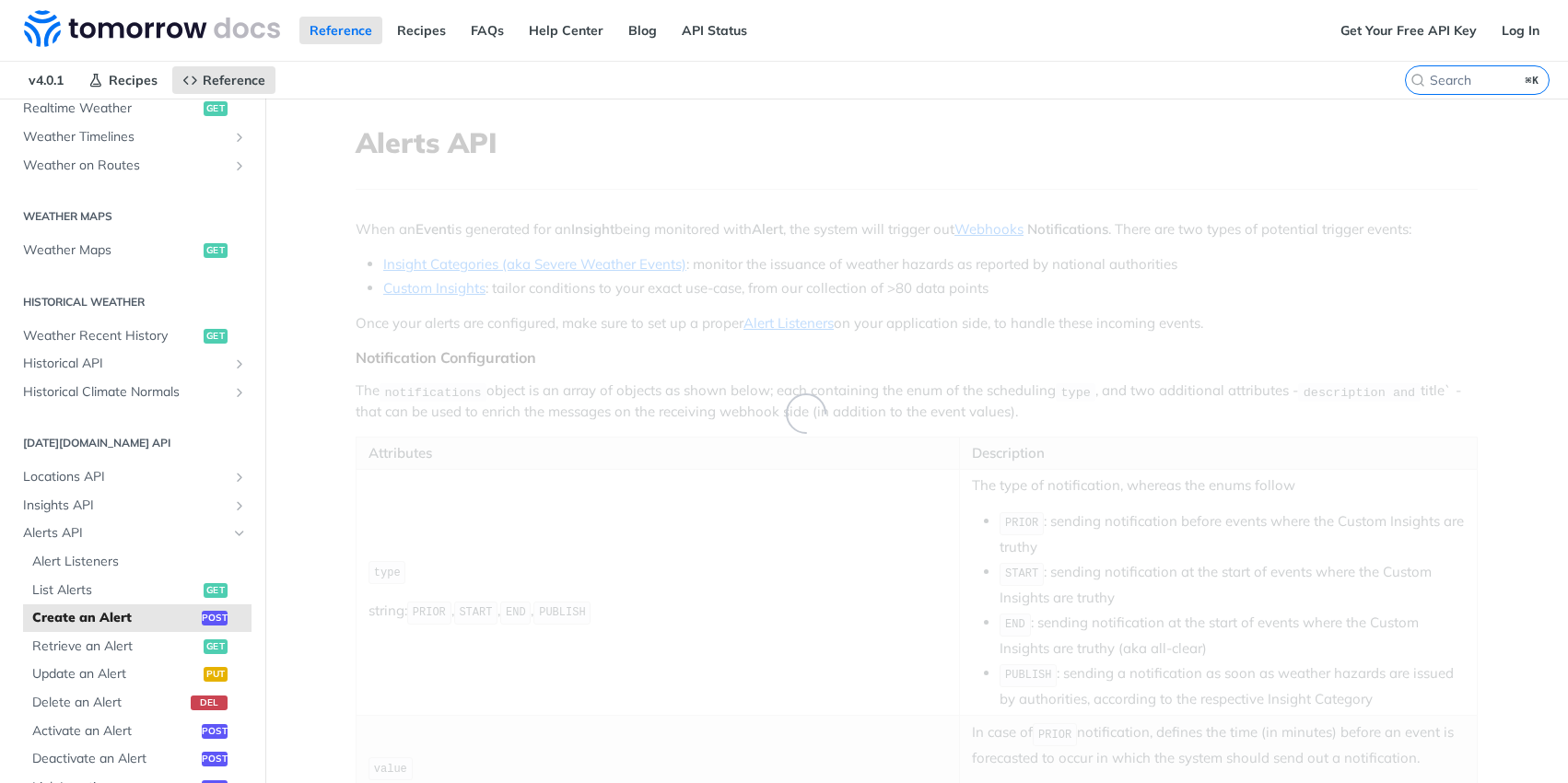
select select "true"
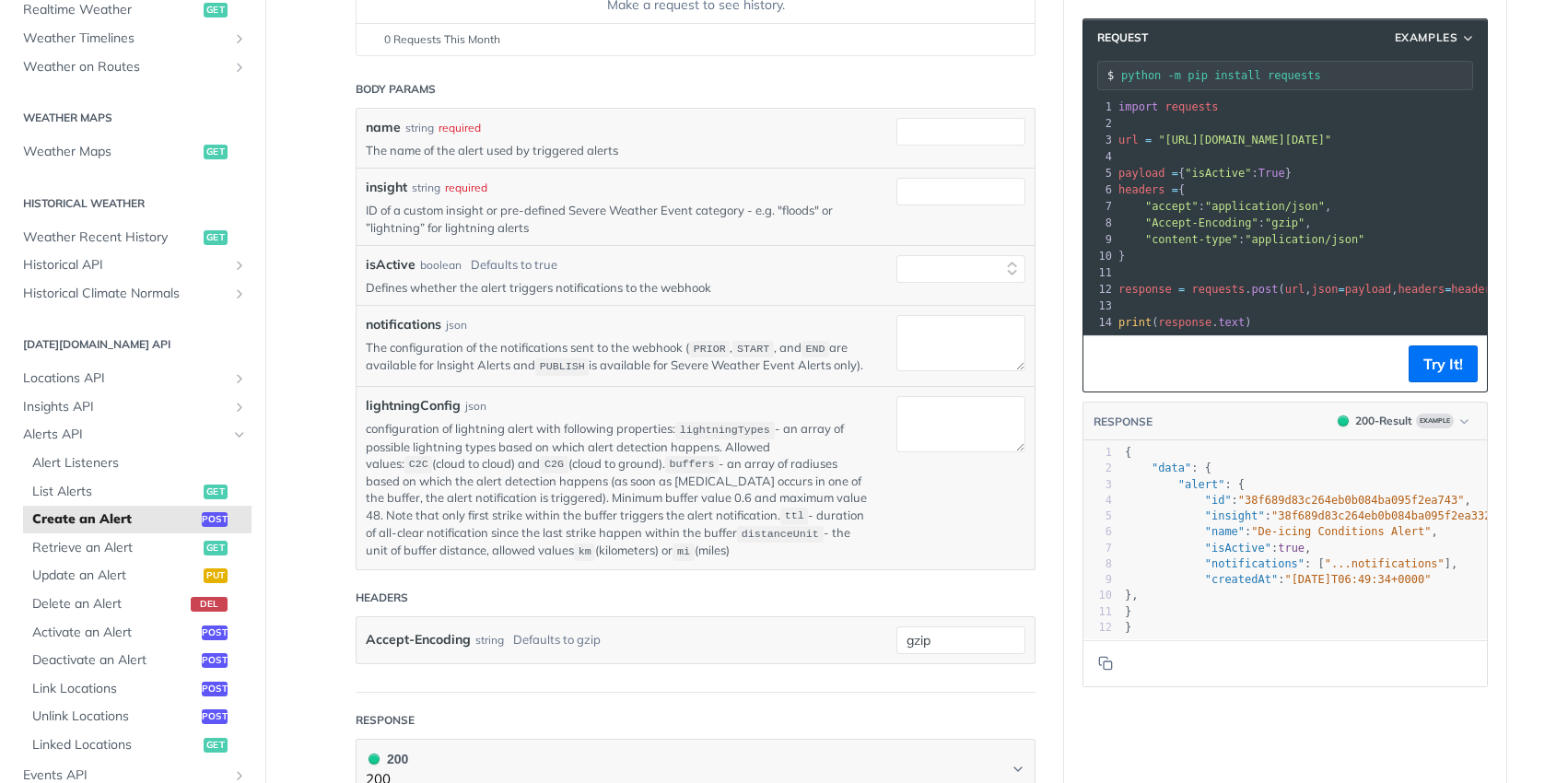
scroll to position [326, 0]
click at [116, 638] on span "Activate an Alert" at bounding box center [114, 634] width 165 height 19
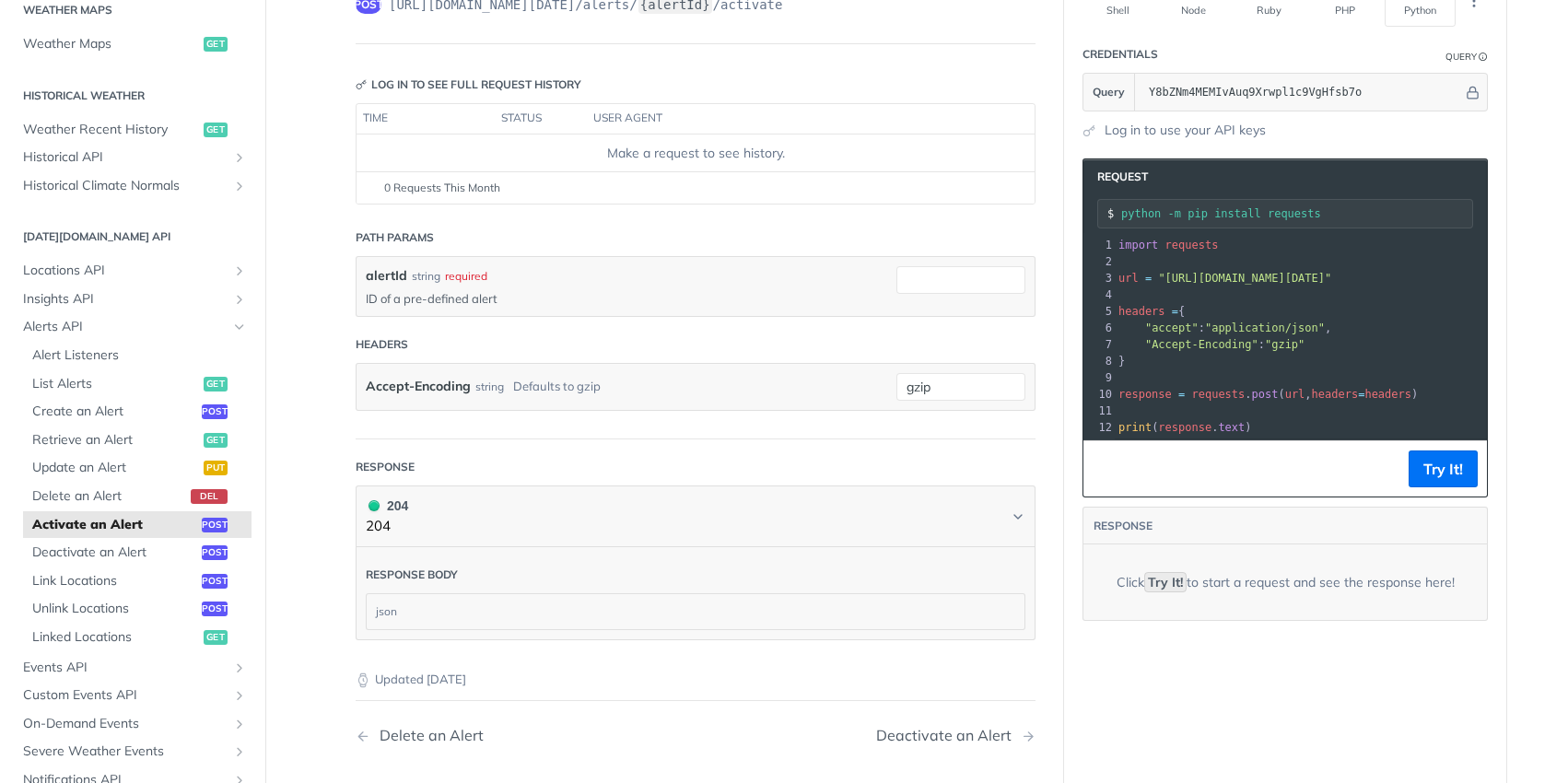
scroll to position [599, 0]
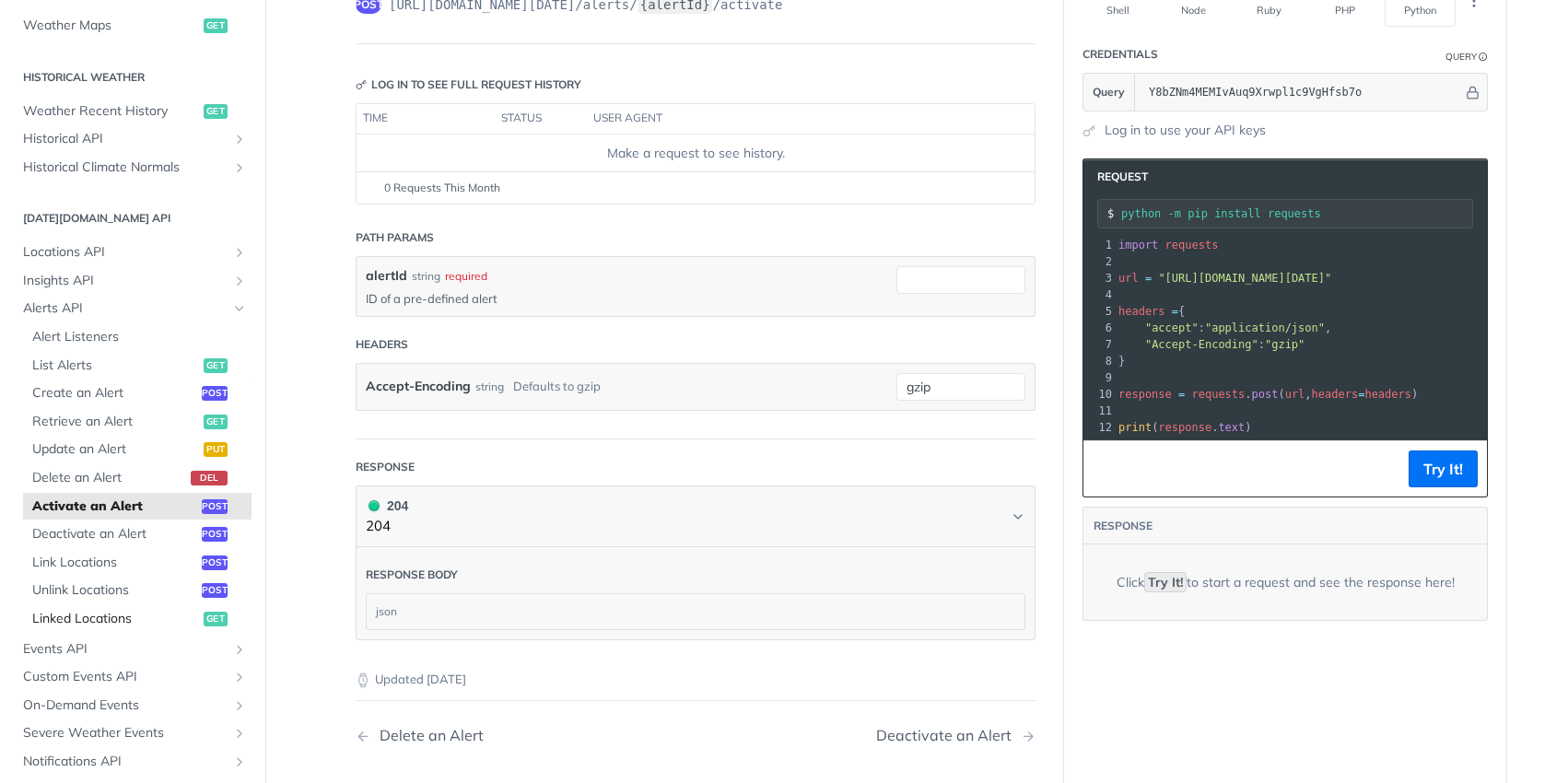
click at [139, 620] on span "Linked Locations" at bounding box center [115, 620] width 167 height 19
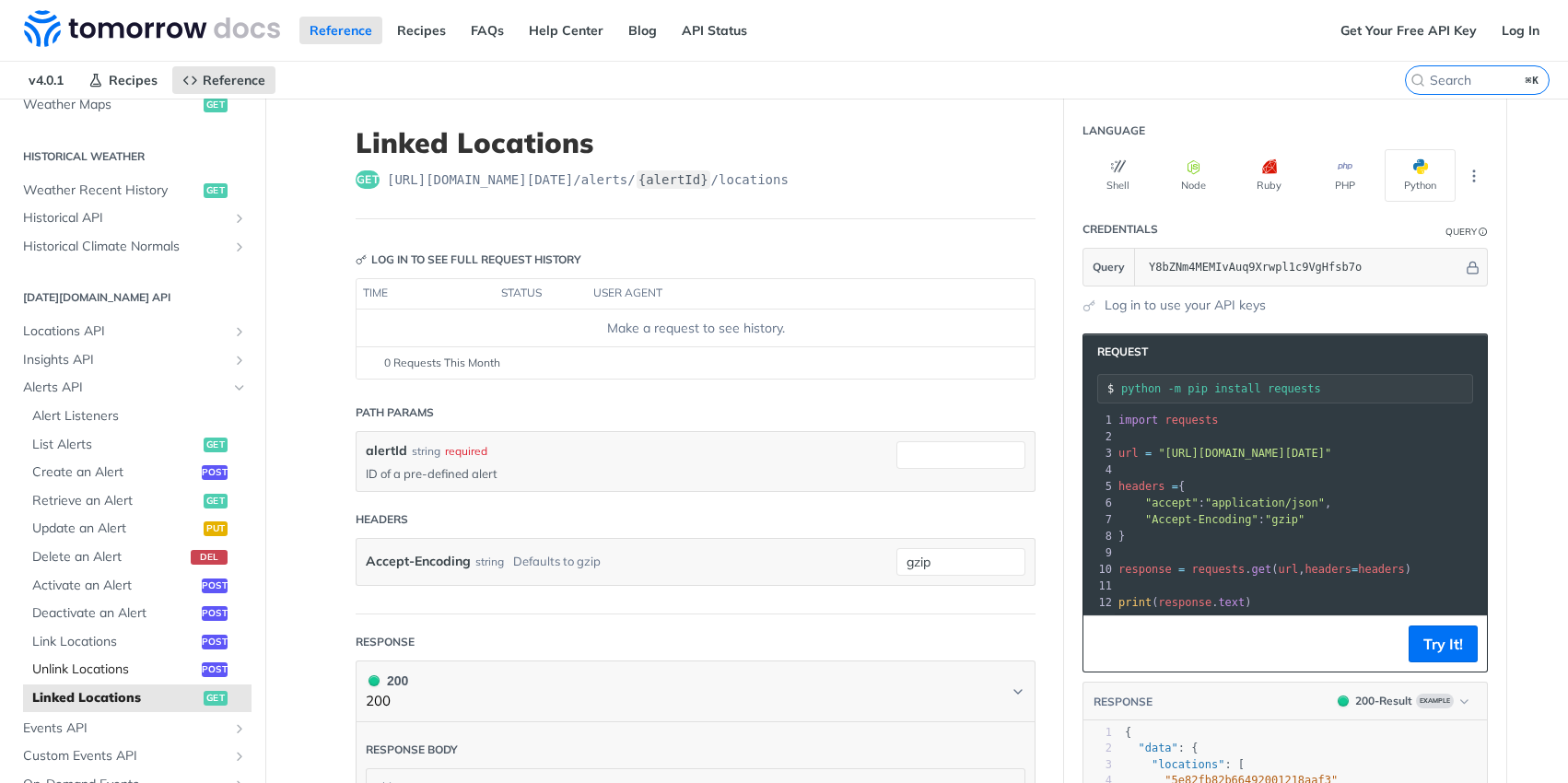
scroll to position [625, 0]
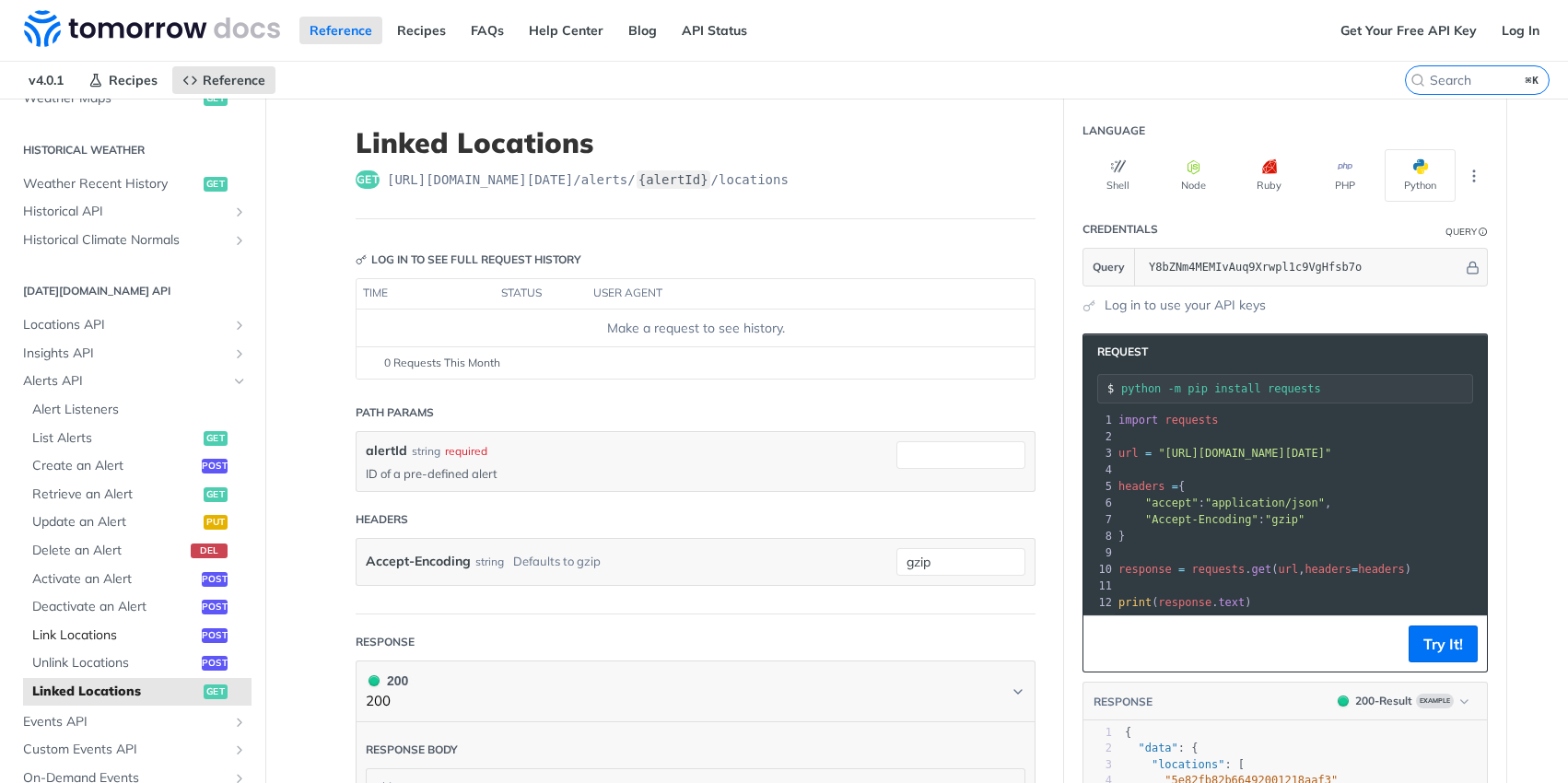
click at [111, 642] on span "Link Locations" at bounding box center [114, 637] width 165 height 19
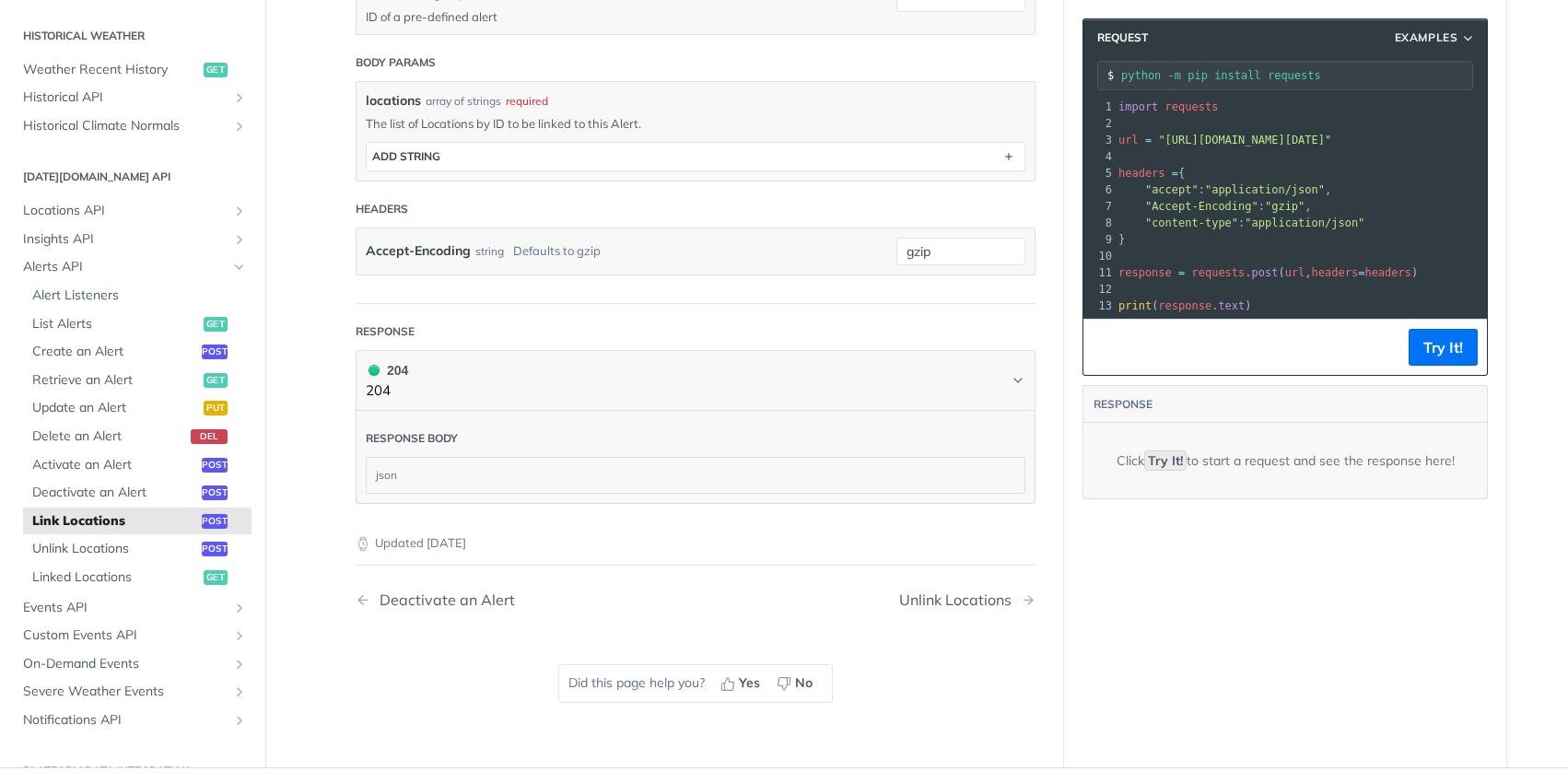
scroll to position [458, 0]
